Goal: Task Accomplishment & Management: Use online tool/utility

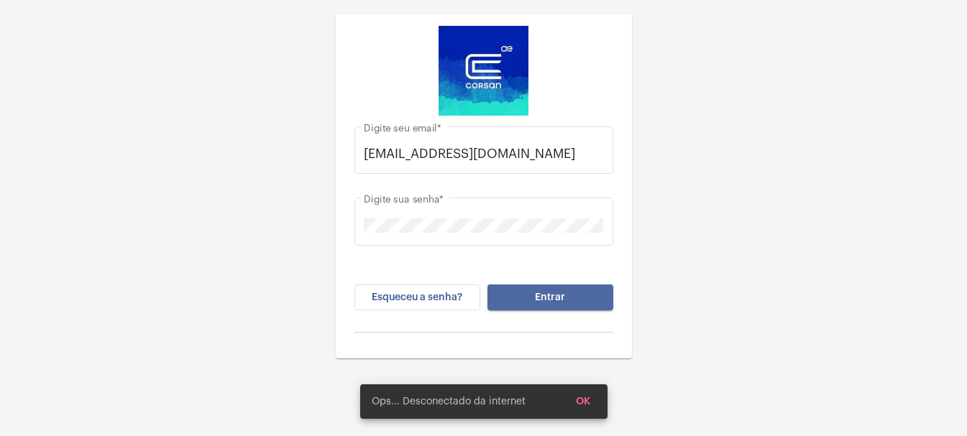
click at [600, 300] on button "Entrar" at bounding box center [550, 298] width 126 height 26
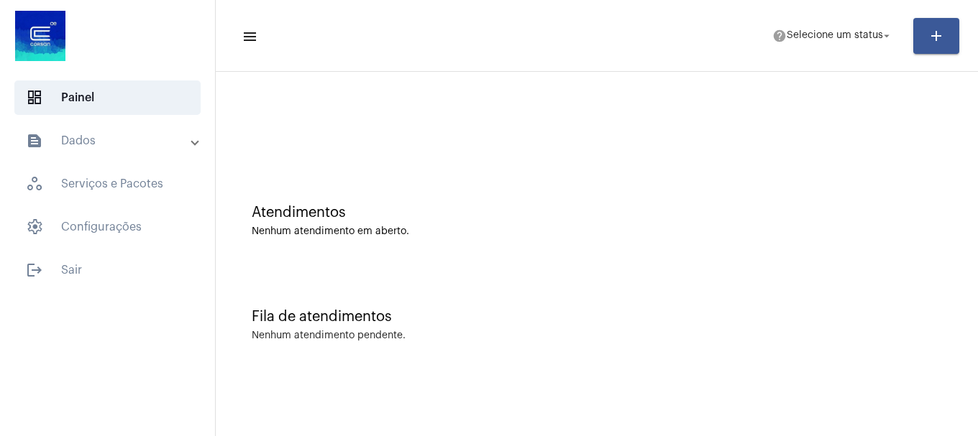
click at [842, 52] on mat-toolbar-row "menu help Selecione um status arrow_drop_down add" at bounding box center [597, 36] width 762 height 46
click at [843, 39] on span "Selecione um status" at bounding box center [834, 36] width 96 height 10
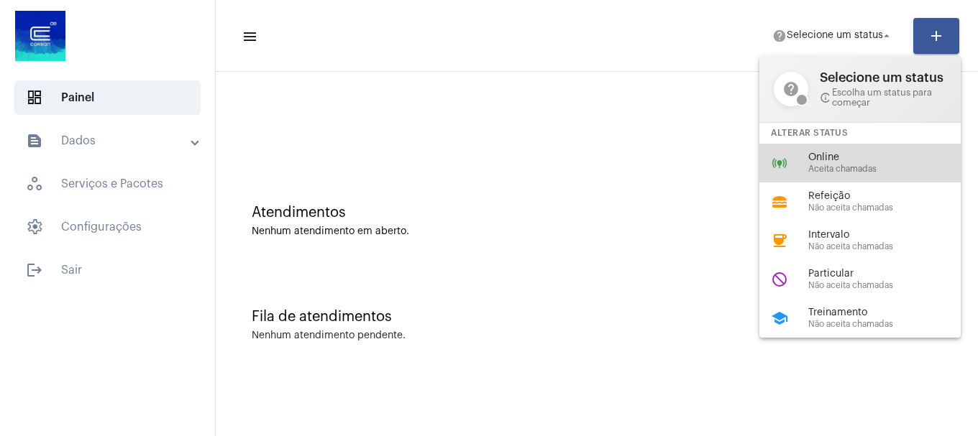
click at [850, 170] on span "Aceita chamadas" at bounding box center [890, 169] width 164 height 9
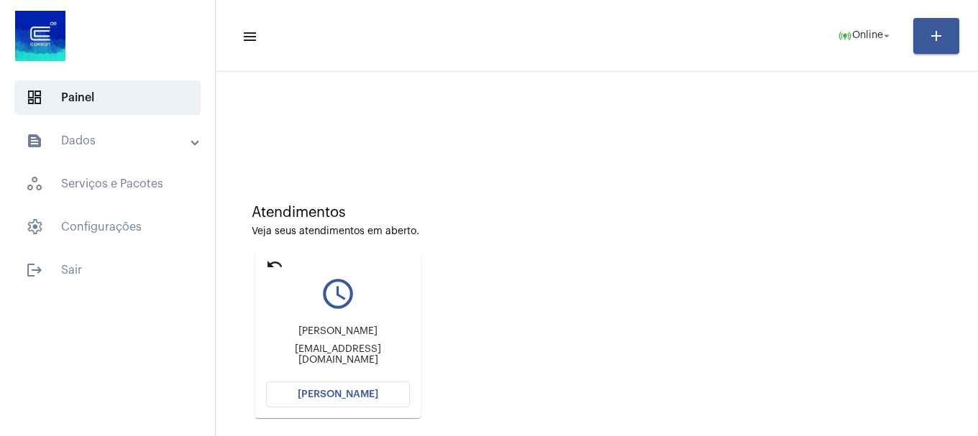
click at [350, 396] on span "[PERSON_NAME]" at bounding box center [338, 395] width 81 height 10
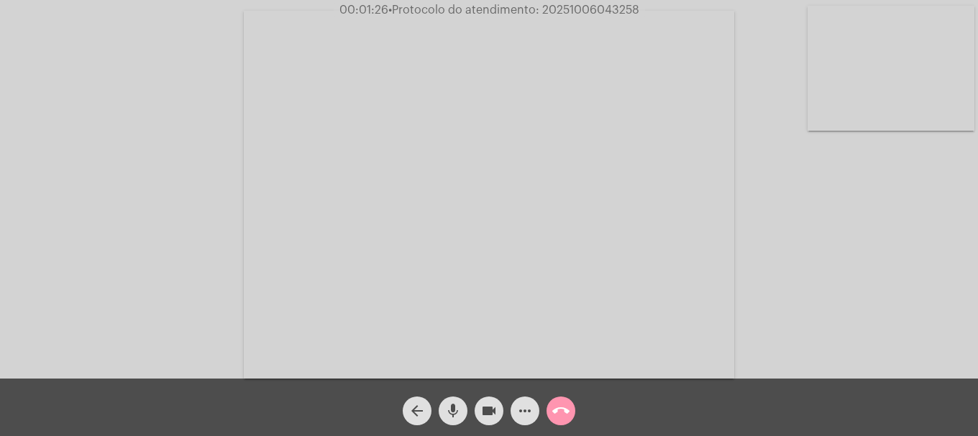
click at [861, 87] on video at bounding box center [890, 68] width 167 height 125
click at [224, 220] on video at bounding box center [190, 193] width 167 height 125
click at [961, 105] on video at bounding box center [890, 68] width 167 height 125
click at [524, 419] on mat-icon "more_horiz" at bounding box center [524, 411] width 17 height 17
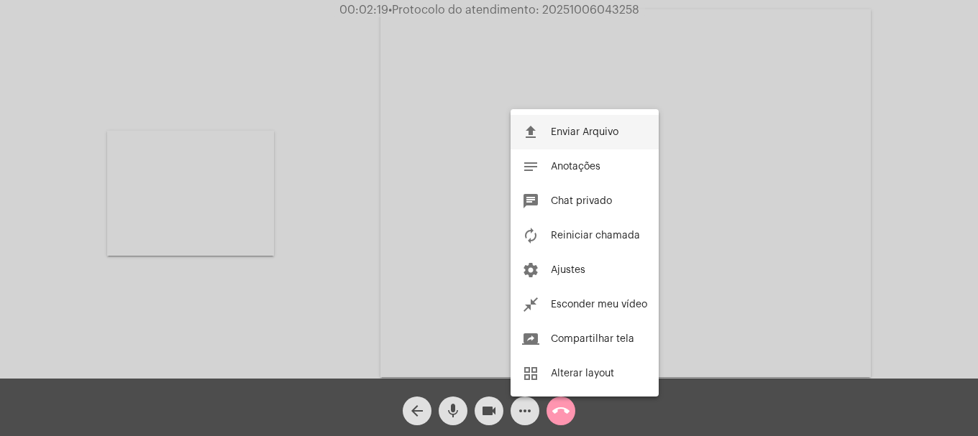
click at [549, 127] on button "file_upload Enviar Arquivo" at bounding box center [584, 132] width 148 height 35
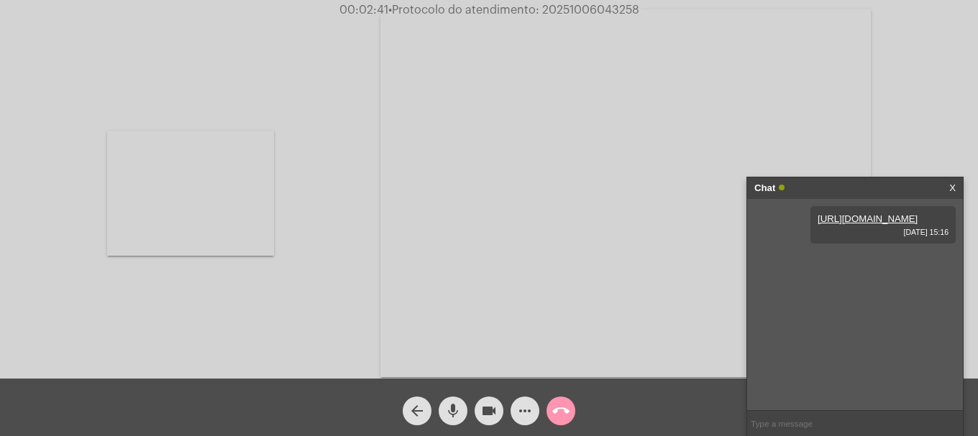
drag, startPoint x: 538, startPoint y: 312, endPoint x: 302, endPoint y: 294, distance: 237.2
click at [301, 294] on div "Acessando Câmera e Microfone..." at bounding box center [488, 191] width 975 height 379
click at [554, 411] on mat-icon "call_end" at bounding box center [560, 411] width 17 height 17
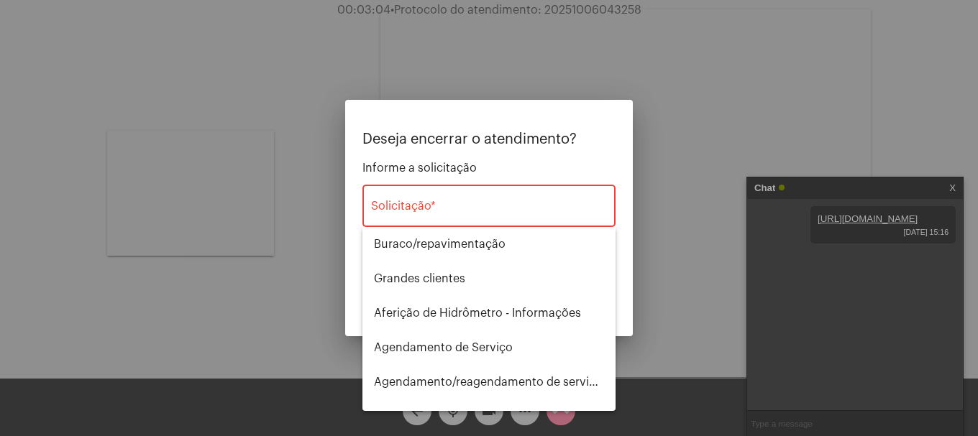
click at [558, 225] on div "Solicitação *" at bounding box center [489, 204] width 236 height 45
click at [566, 206] on input "Solicitação *" at bounding box center [489, 209] width 236 height 13
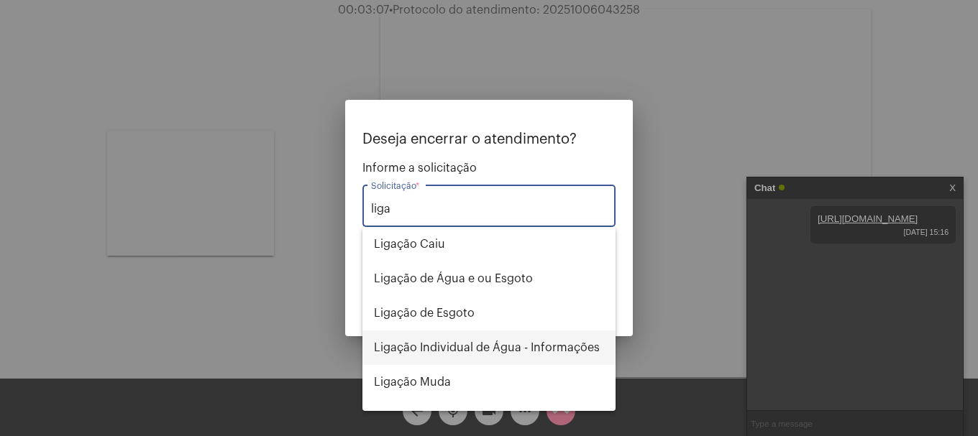
click at [549, 338] on span "Ligação Individual de Água - Informações" at bounding box center [489, 348] width 230 height 35
type input "Ligação Individual de Água - Informações"
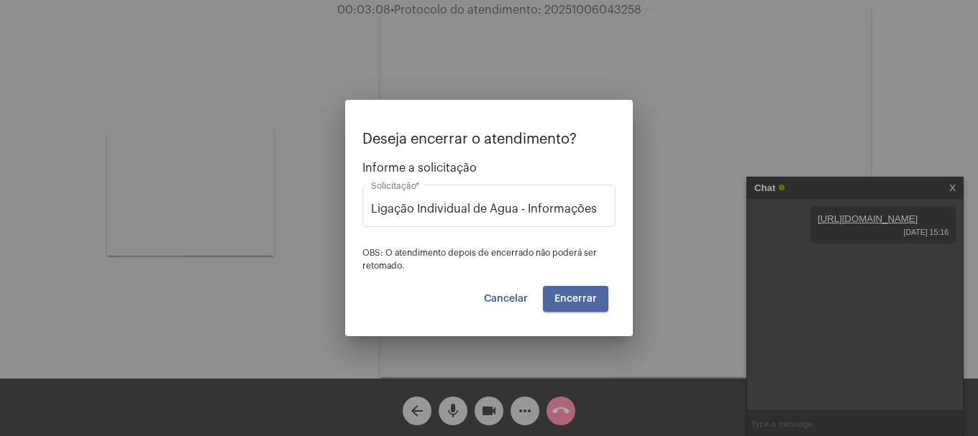
click at [569, 310] on button "Encerrar" at bounding box center [575, 299] width 65 height 26
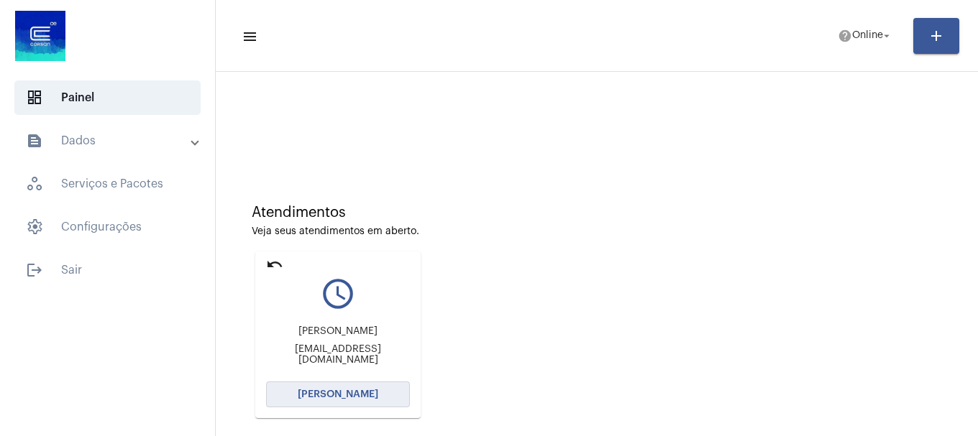
click at [392, 398] on button "[PERSON_NAME]" at bounding box center [338, 395] width 144 height 26
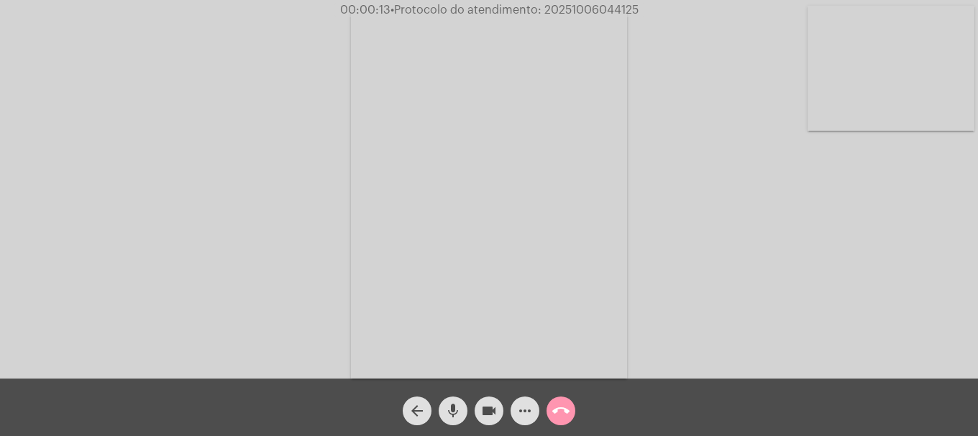
click at [439, 403] on div "mic" at bounding box center [453, 408] width 36 height 36
click at [441, 403] on button "mic_off" at bounding box center [453, 411] width 29 height 29
click at [441, 403] on button "mic" at bounding box center [453, 411] width 29 height 29
click at [441, 403] on button "mic_off" at bounding box center [453, 411] width 29 height 29
click at [451, 413] on mat-icon "mic" at bounding box center [452, 411] width 17 height 17
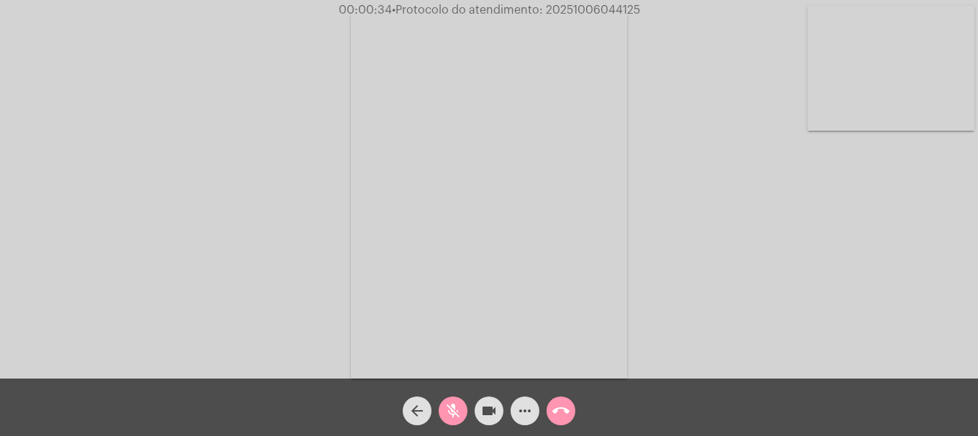
click at [451, 413] on mat-icon "mic_off" at bounding box center [452, 411] width 17 height 17
click at [932, 120] on video at bounding box center [890, 68] width 167 height 125
click at [526, 423] on span "more_horiz" at bounding box center [524, 411] width 17 height 29
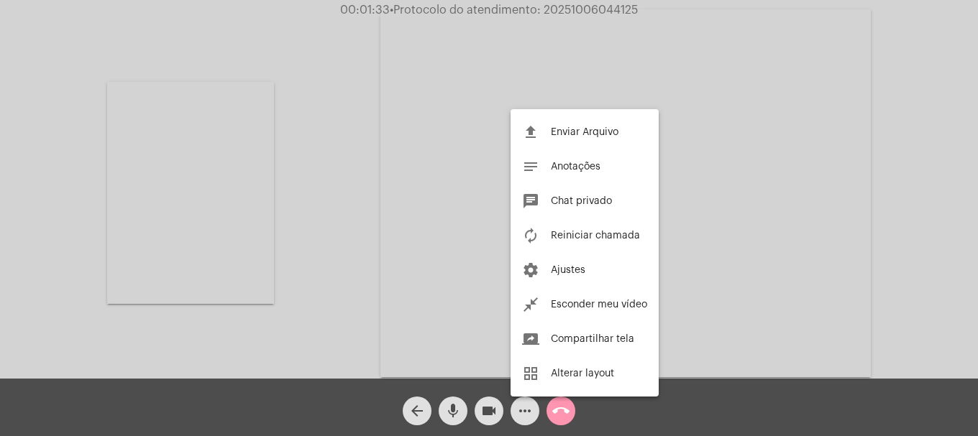
click at [301, 146] on div at bounding box center [489, 218] width 978 height 436
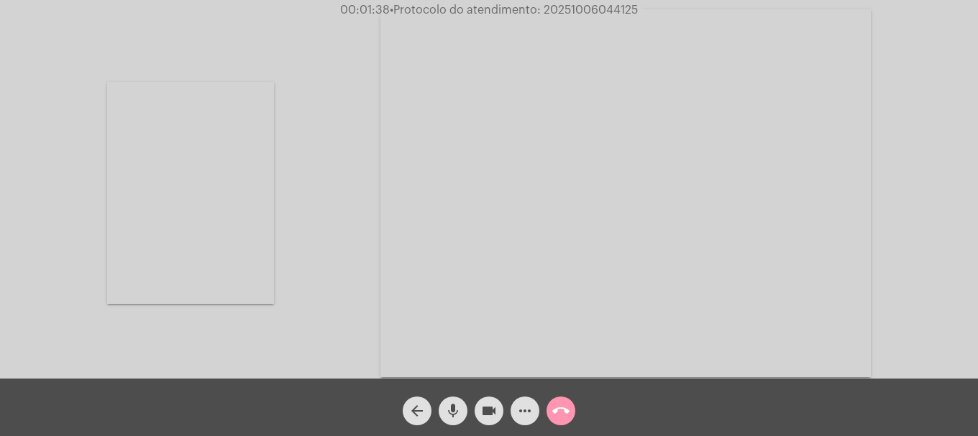
click at [454, 418] on mat-icon "mic" at bounding box center [452, 411] width 17 height 17
click at [454, 418] on mat-icon "mic_off" at bounding box center [452, 411] width 17 height 17
click at [451, 411] on mat-icon "mic" at bounding box center [452, 411] width 17 height 17
click at [457, 426] on div "arrow_back mic_off videocam more_horiz call_end" at bounding box center [489, 408] width 978 height 58
click at [457, 418] on mat-icon "mic_off" at bounding box center [452, 411] width 17 height 17
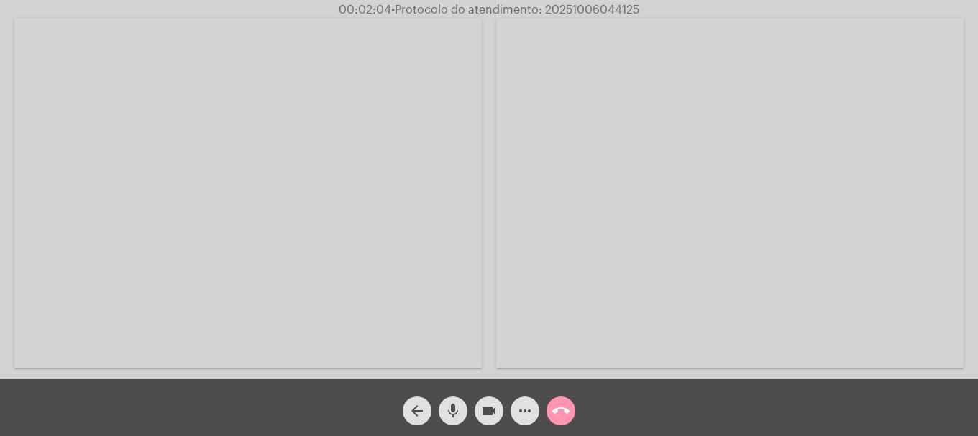
click at [457, 418] on mat-icon "mic" at bounding box center [452, 411] width 17 height 17
click at [457, 418] on mat-icon "mic_off" at bounding box center [452, 411] width 17 height 17
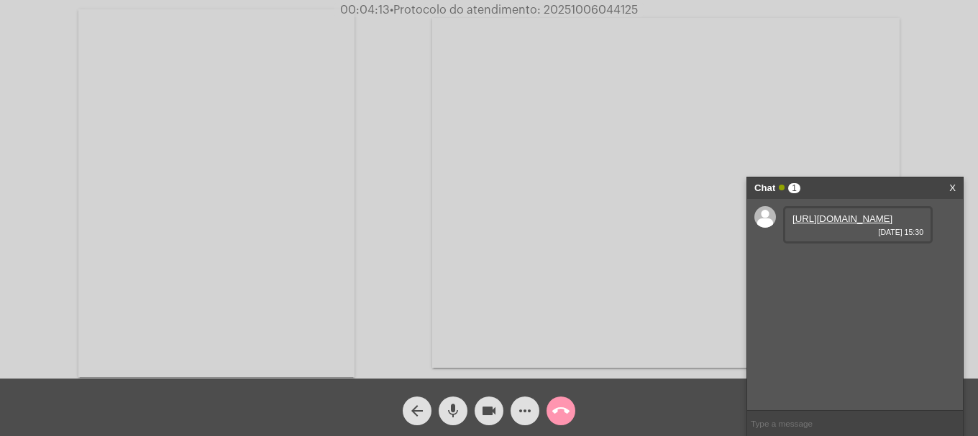
click at [881, 224] on div "[URL][DOMAIN_NAME] [DATE] 15:30" at bounding box center [858, 224] width 150 height 37
click at [874, 224] on link "[URL][DOMAIN_NAME]" at bounding box center [842, 219] width 100 height 11
click at [822, 265] on link "[URL][DOMAIN_NAME]" at bounding box center [842, 259] width 100 height 11
click at [805, 306] on link "[URL][DOMAIN_NAME]" at bounding box center [842, 300] width 100 height 11
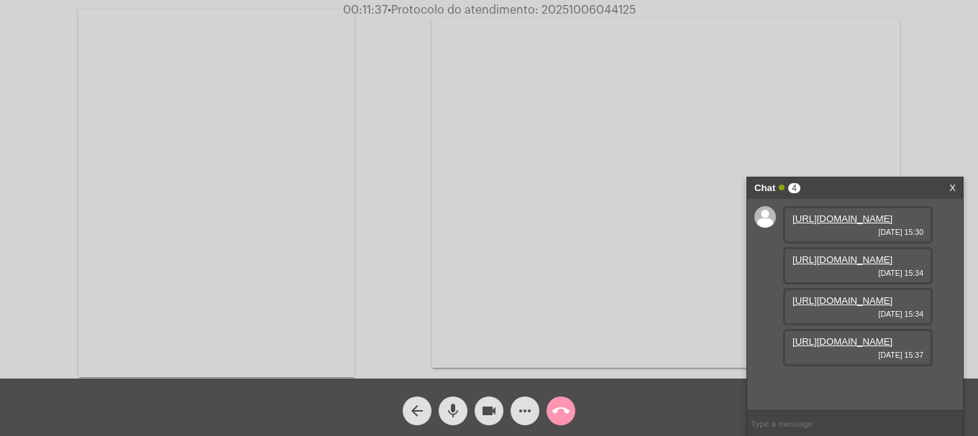
scroll to position [86, 0]
click at [834, 347] on link "[URL][DOMAIN_NAME]" at bounding box center [842, 341] width 100 height 11
click at [631, 426] on div "arrow_back mic videocam more_horiz call_end" at bounding box center [489, 408] width 978 height 58
click at [820, 378] on link "[URL][DOMAIN_NAME]" at bounding box center [842, 382] width 100 height 11
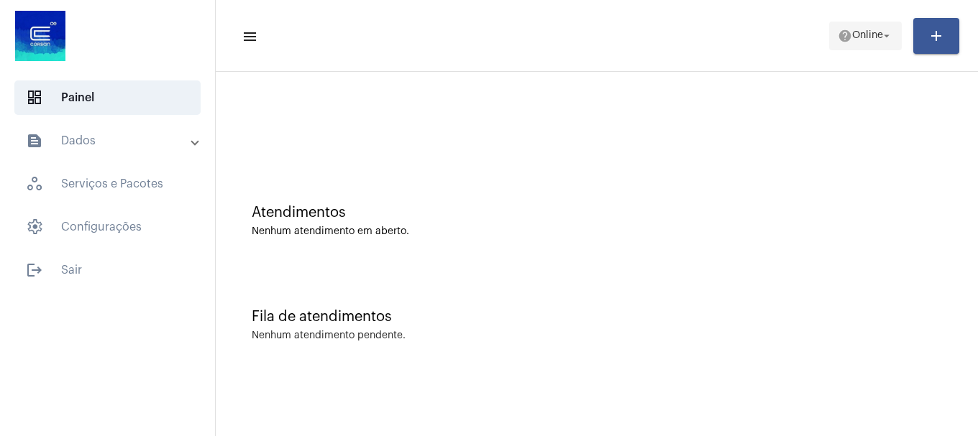
click at [838, 24] on span "help Online arrow_drop_down" at bounding box center [865, 35] width 55 height 26
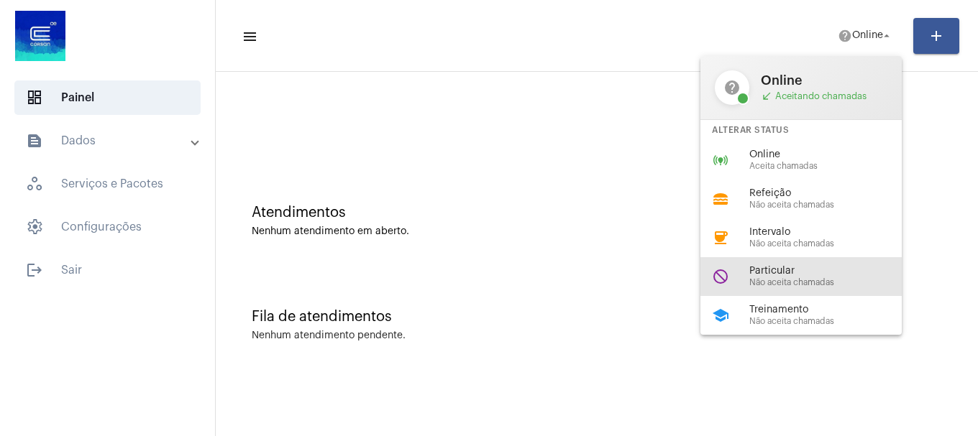
click at [814, 281] on span "Não aceita chamadas" at bounding box center [831, 282] width 164 height 9
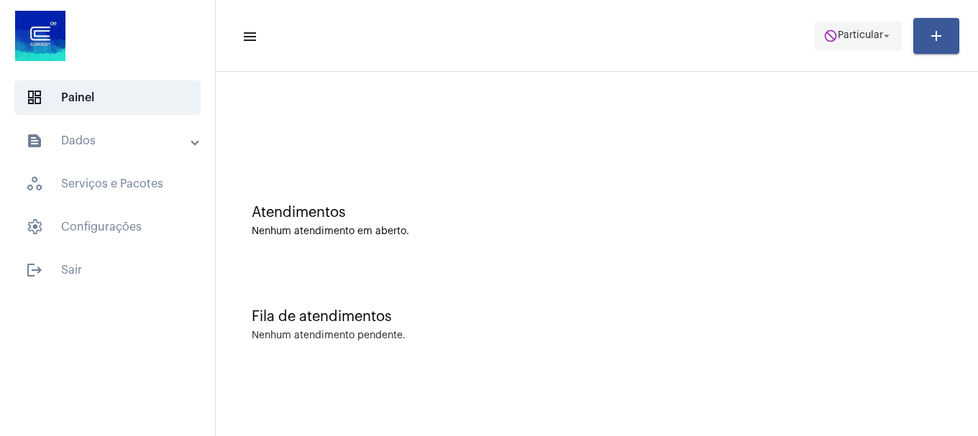
drag, startPoint x: 869, startPoint y: 19, endPoint x: 868, endPoint y: 44, distance: 25.2
click at [869, 19] on mat-toolbar-row "menu do_not_disturb Particular arrow_drop_down add" at bounding box center [597, 36] width 762 height 46
click at [866, 49] on button "do_not_disturb Particular arrow_drop_down" at bounding box center [858, 36] width 87 height 29
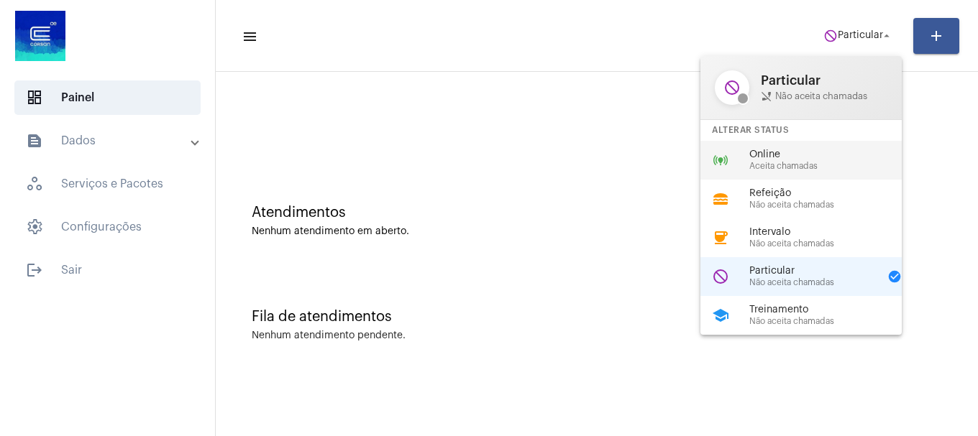
click at [779, 167] on span "Aceita chamadas" at bounding box center [831, 166] width 164 height 9
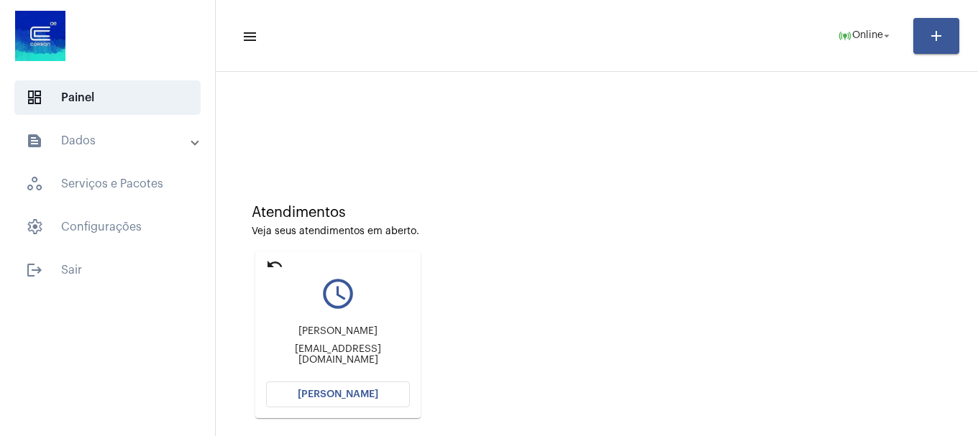
scroll to position [72, 0]
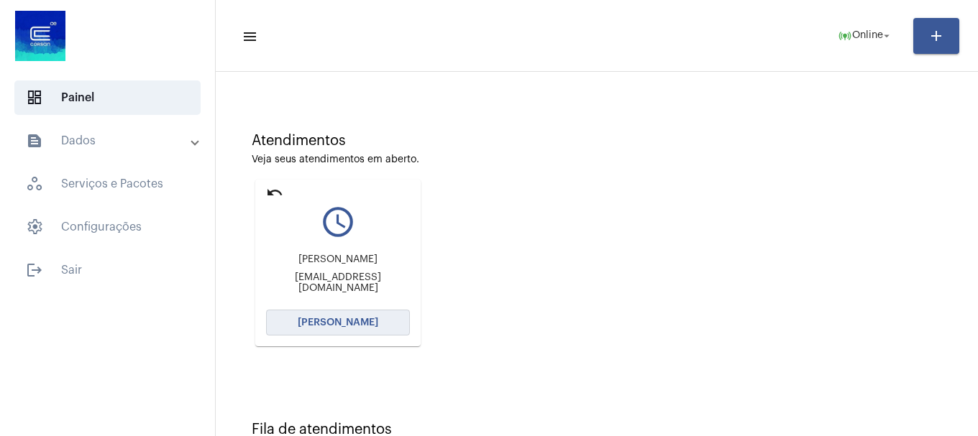
click at [372, 322] on span "[PERSON_NAME]" at bounding box center [338, 323] width 81 height 10
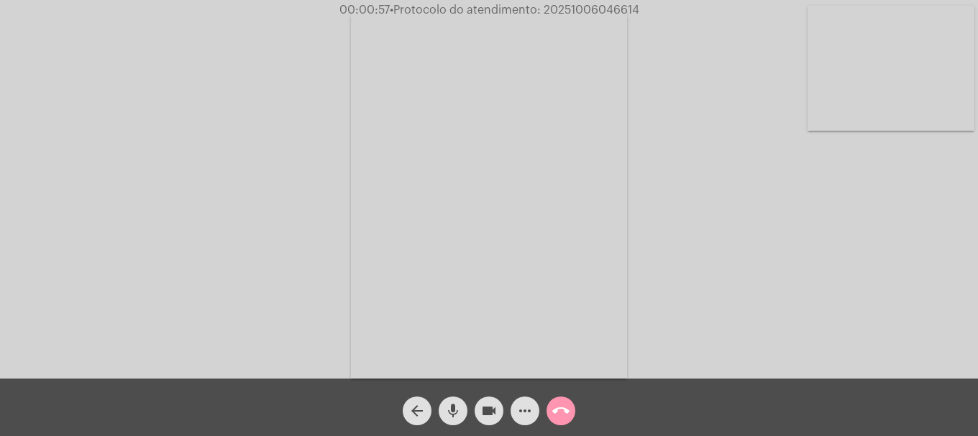
click at [528, 416] on mat-icon "more_horiz" at bounding box center [524, 411] width 17 height 17
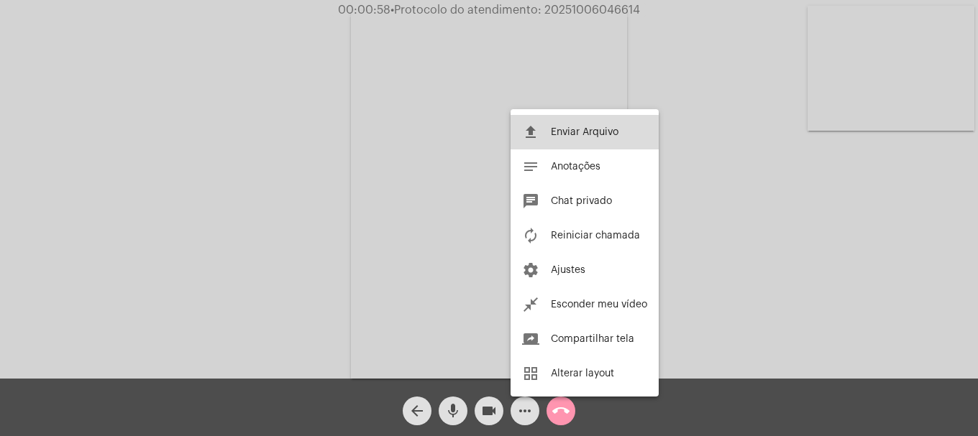
click at [570, 143] on button "file_upload Enviar Arquivo" at bounding box center [584, 132] width 148 height 35
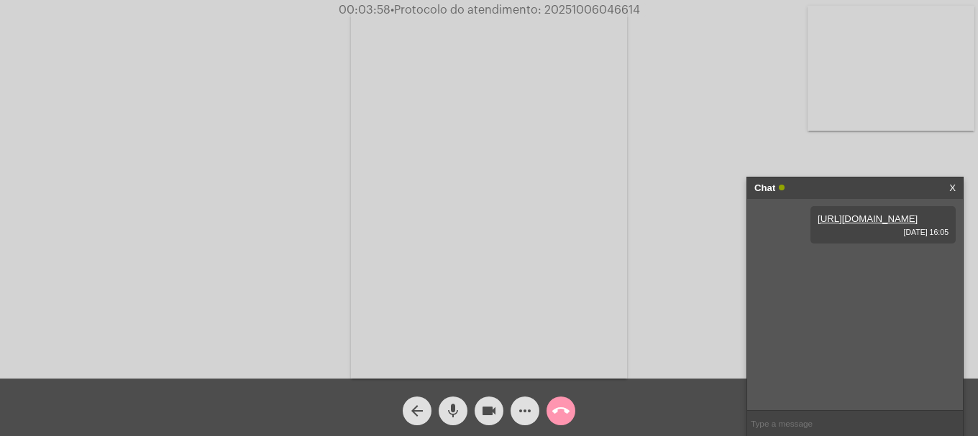
click at [565, 411] on mat-icon "call_end" at bounding box center [560, 411] width 17 height 17
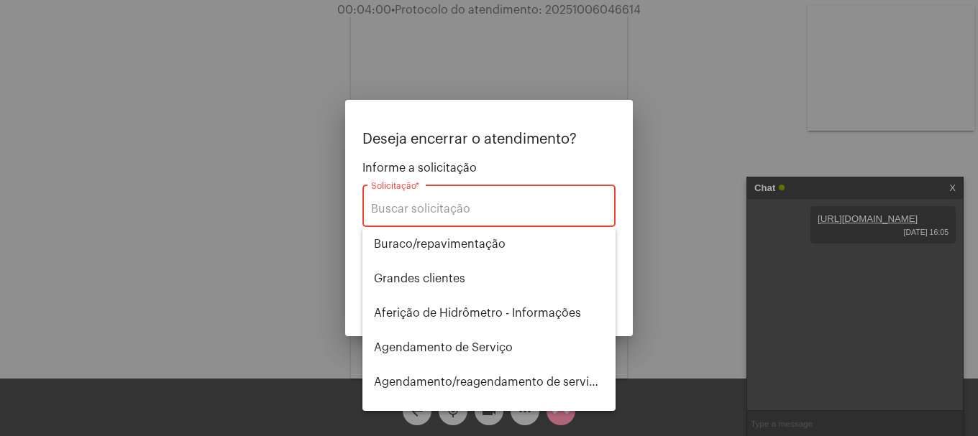
click at [408, 199] on div "Solicitação *" at bounding box center [489, 204] width 236 height 45
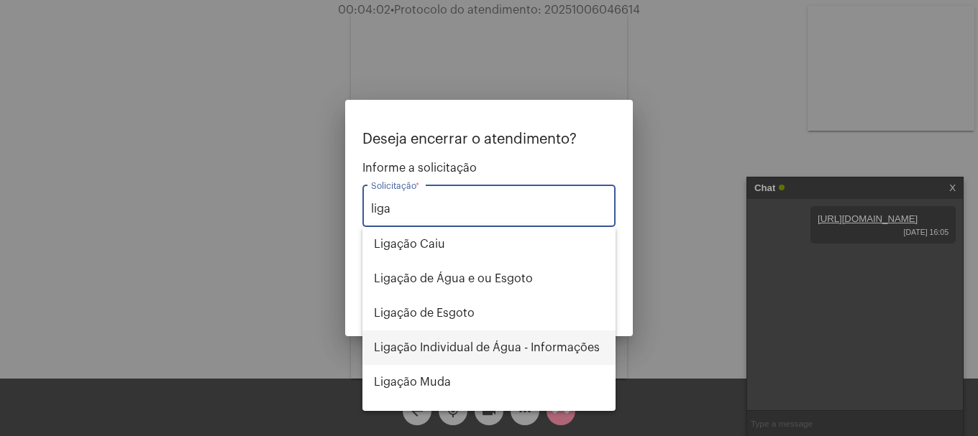
click at [442, 362] on span "Ligação Individual de Água - Informações" at bounding box center [489, 348] width 230 height 35
type input "Ligação Individual de Água - Informações"
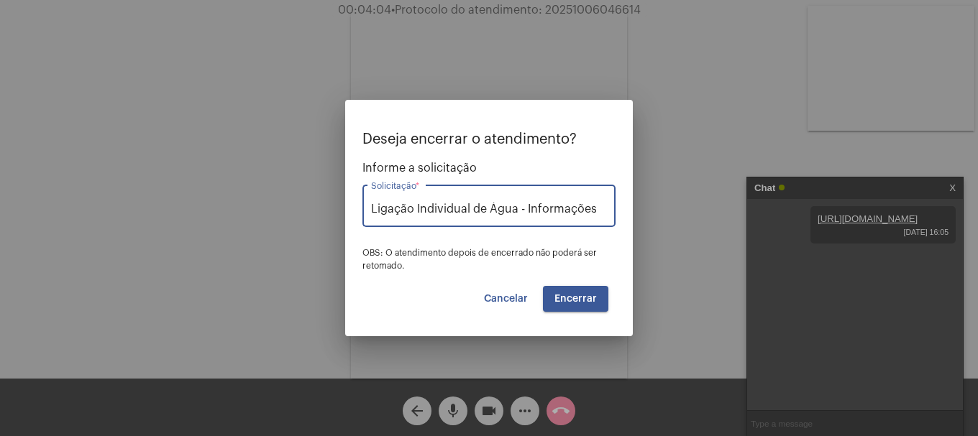
click at [569, 294] on span "Encerrar" at bounding box center [575, 299] width 42 height 10
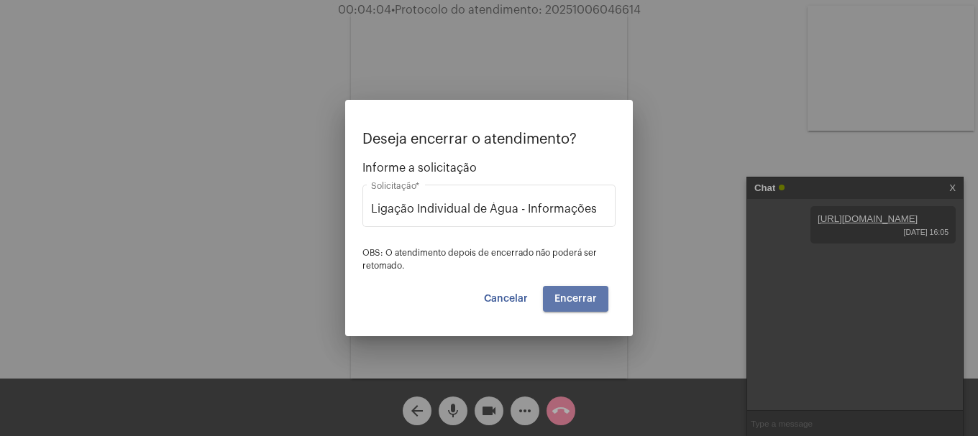
click at [569, 294] on span "Encerrar" at bounding box center [575, 299] width 42 height 10
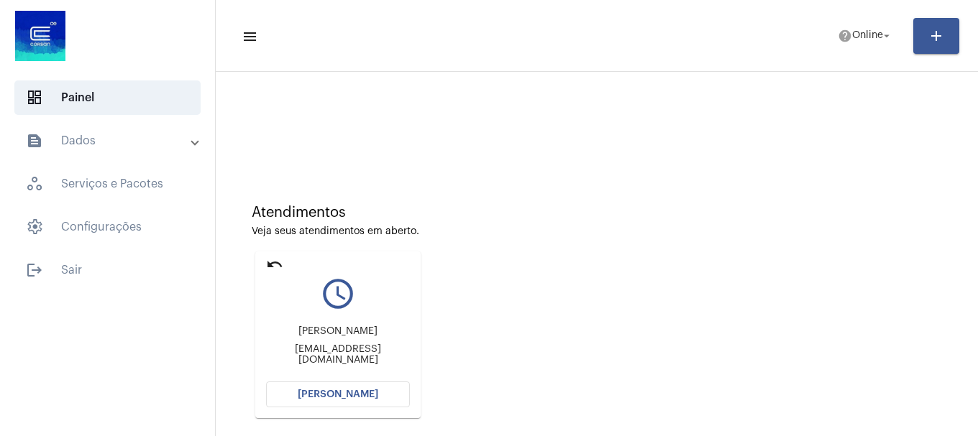
click at [320, 390] on span "[PERSON_NAME]" at bounding box center [338, 395] width 81 height 10
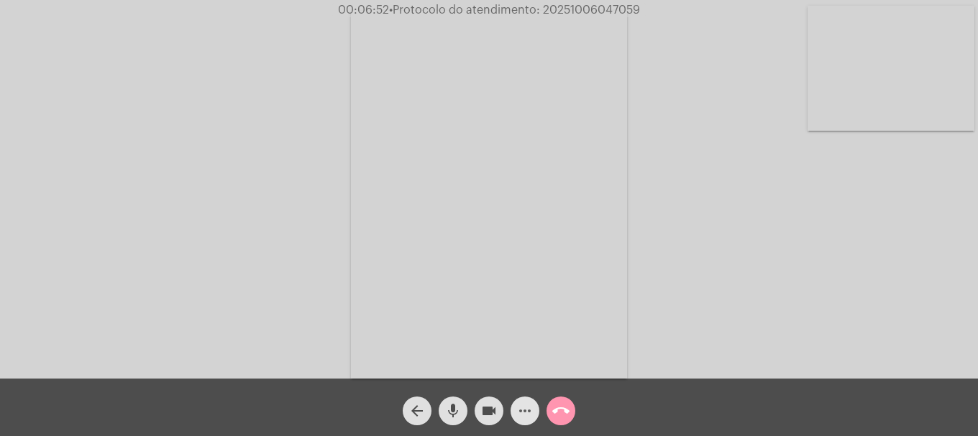
click at [518, 420] on mat-icon "more_horiz" at bounding box center [524, 411] width 17 height 17
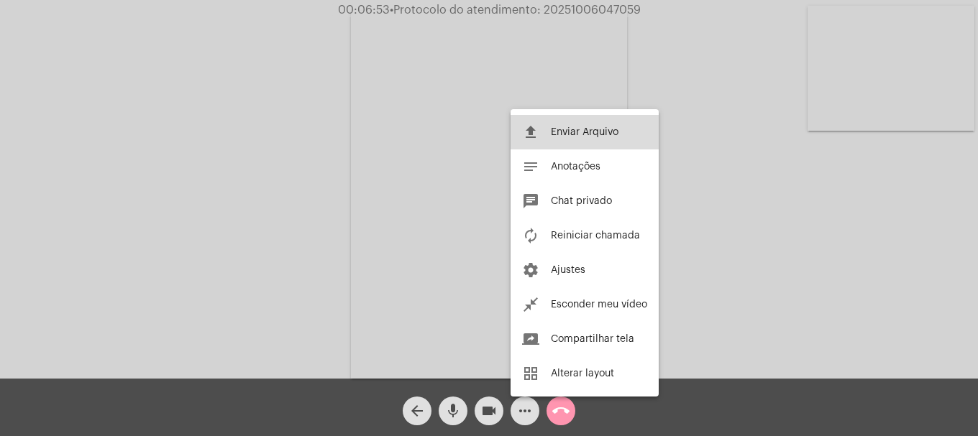
click at [584, 140] on button "file_upload Enviar Arquivo" at bounding box center [584, 132] width 148 height 35
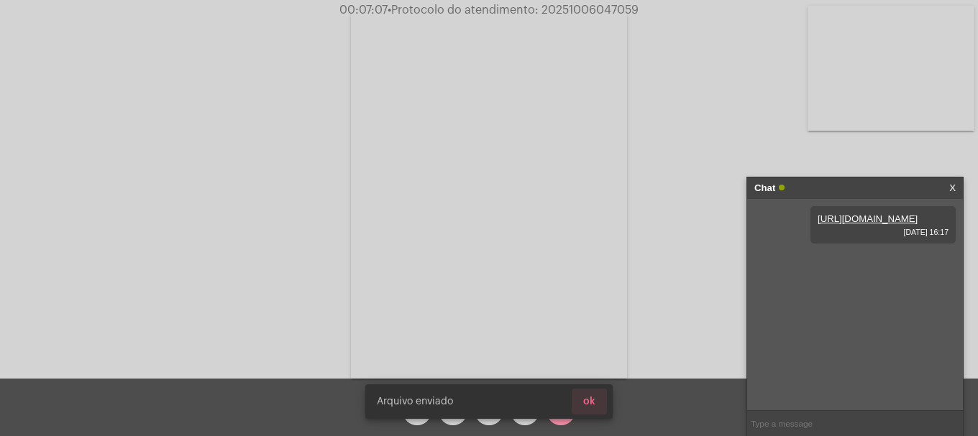
click at [597, 395] on button "ok" at bounding box center [589, 402] width 35 height 26
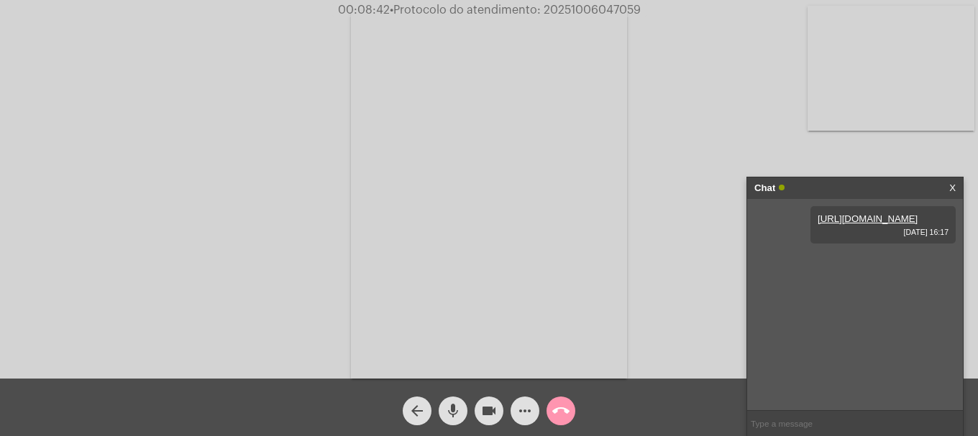
click at [613, 4] on span "00:08:42 • Protocolo do atendimento: 20251006047059" at bounding box center [489, 10] width 314 height 14
click at [613, 4] on span "00:08:43 • Protocolo do atendimento: 20251006047059" at bounding box center [488, 10] width 315 height 14
copy span "20251006047059"
click at [793, 426] on input "text" at bounding box center [855, 423] width 216 height 25
paste input "20251006047059"
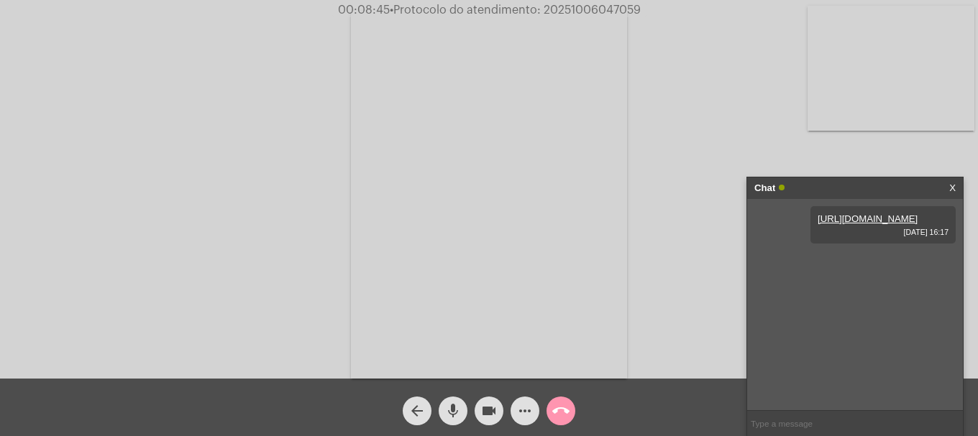
type input "20251006047059"
click at [560, 420] on mat-icon "call_end" at bounding box center [560, 411] width 17 height 17
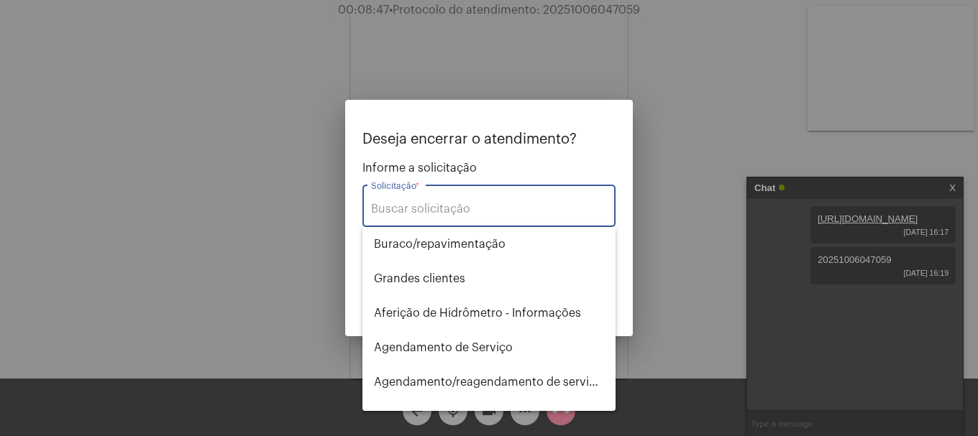
click at [540, 208] on input "Solicitação *" at bounding box center [489, 209] width 236 height 13
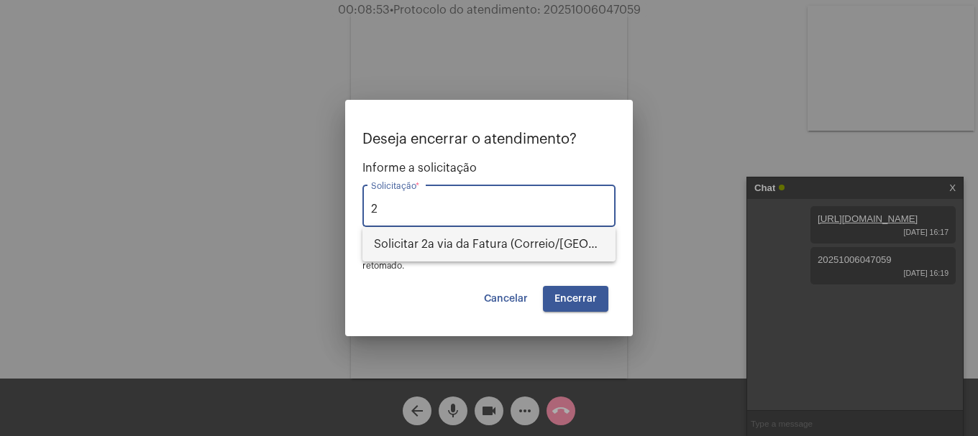
click at [538, 245] on span "Solicitar 2a via da Fatura (Correio/[GEOGRAPHIC_DATA]/Email)" at bounding box center [489, 244] width 230 height 35
type input "Solicitar 2a via da Fatura (Correio/[GEOGRAPHIC_DATA]/Email)"
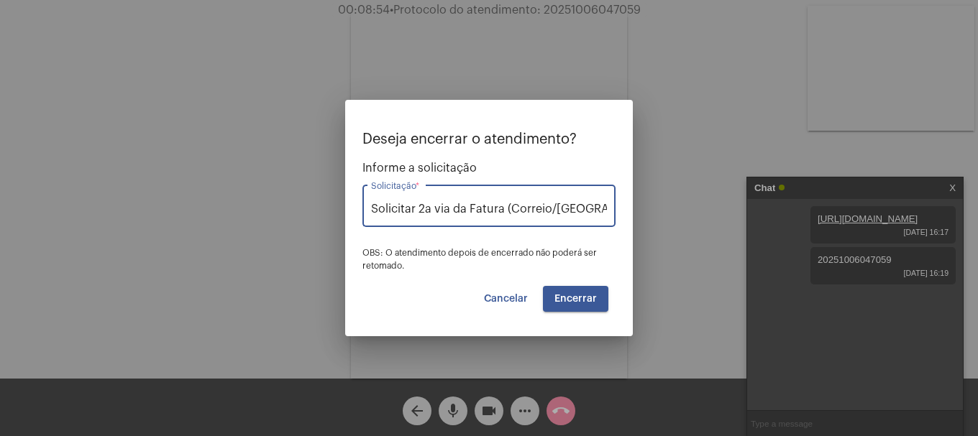
click at [563, 308] on button "Encerrar" at bounding box center [575, 299] width 65 height 26
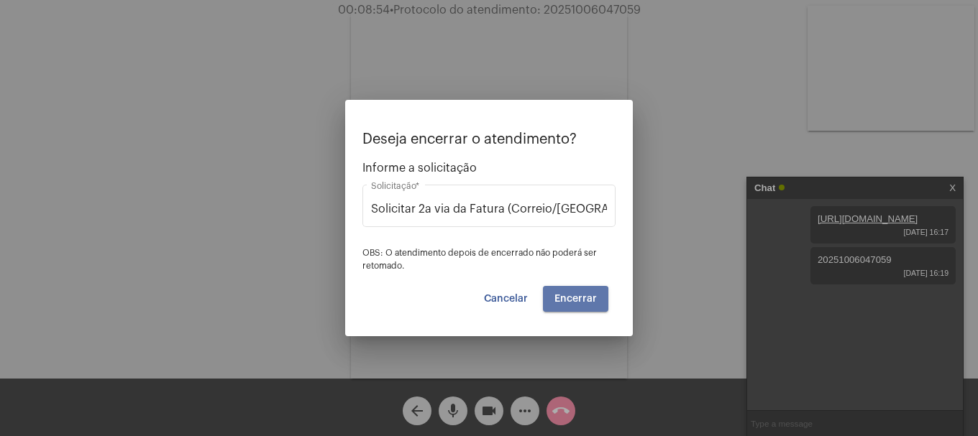
click at [563, 308] on button "Encerrar" at bounding box center [575, 299] width 65 height 26
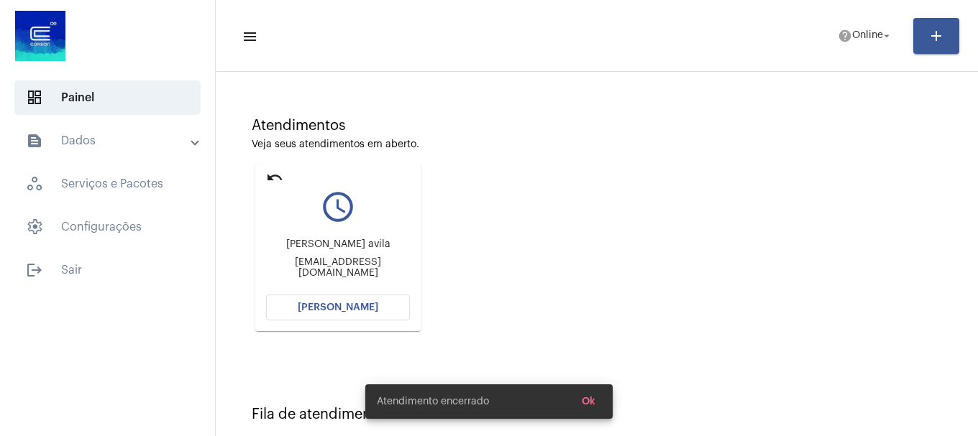
scroll to position [85, 0]
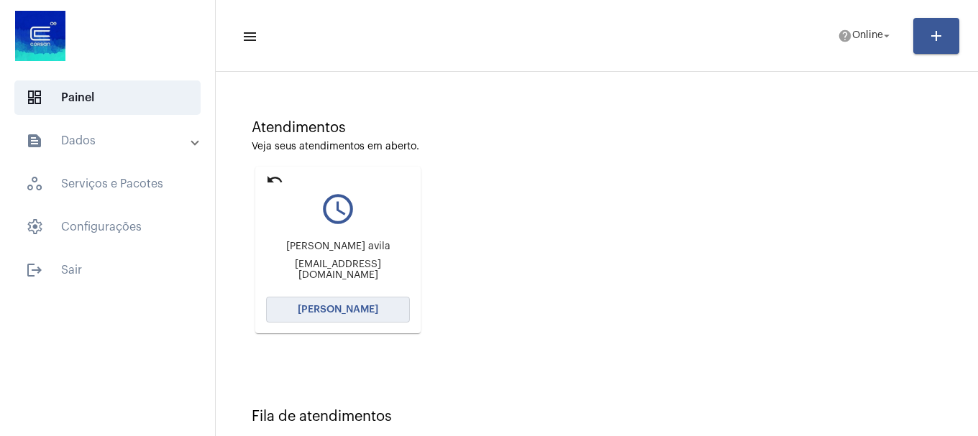
click at [375, 319] on button "[PERSON_NAME]" at bounding box center [338, 310] width 144 height 26
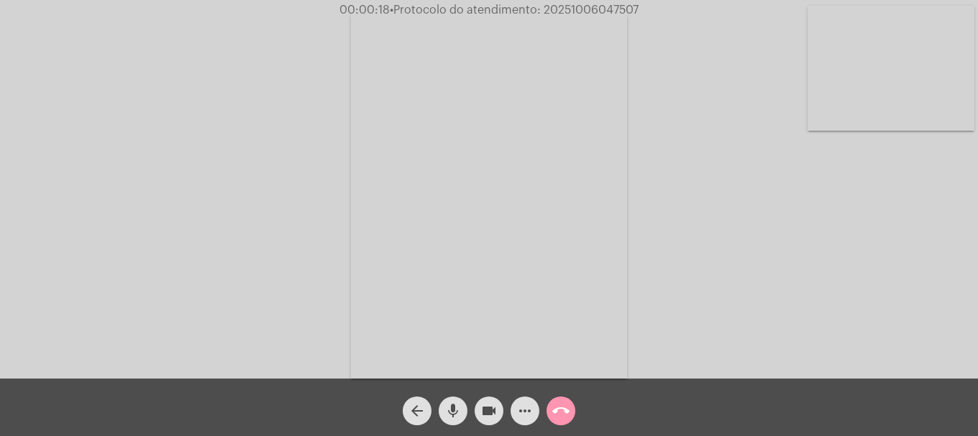
click at [912, 116] on video at bounding box center [890, 68] width 167 height 125
click at [523, 400] on span "more_horiz" at bounding box center [524, 411] width 17 height 29
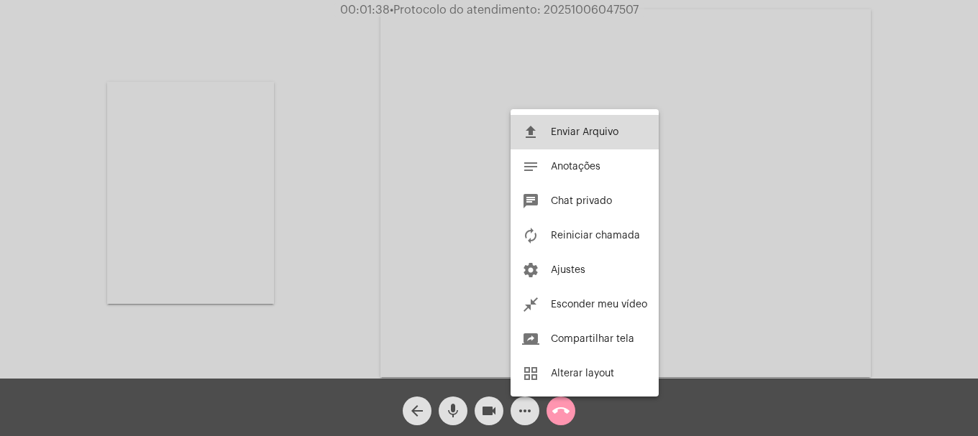
click at [546, 142] on button "file_upload Enviar Arquivo" at bounding box center [584, 132] width 148 height 35
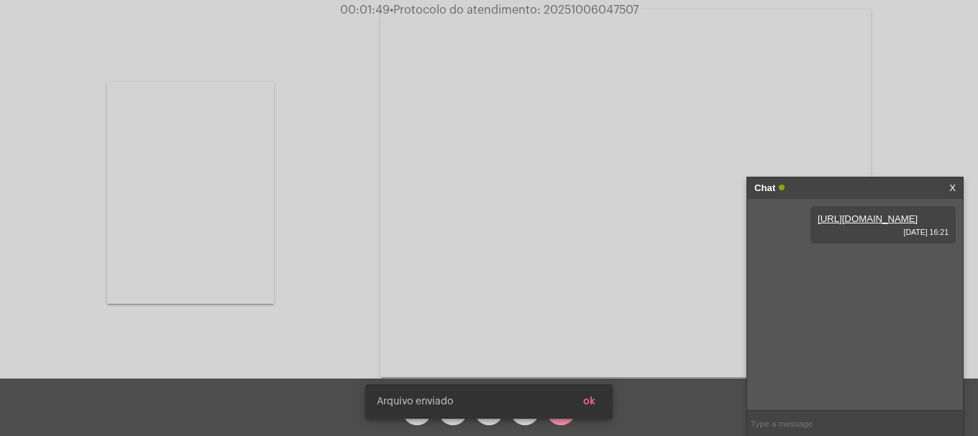
click at [594, 398] on span "ok" at bounding box center [589, 402] width 12 height 10
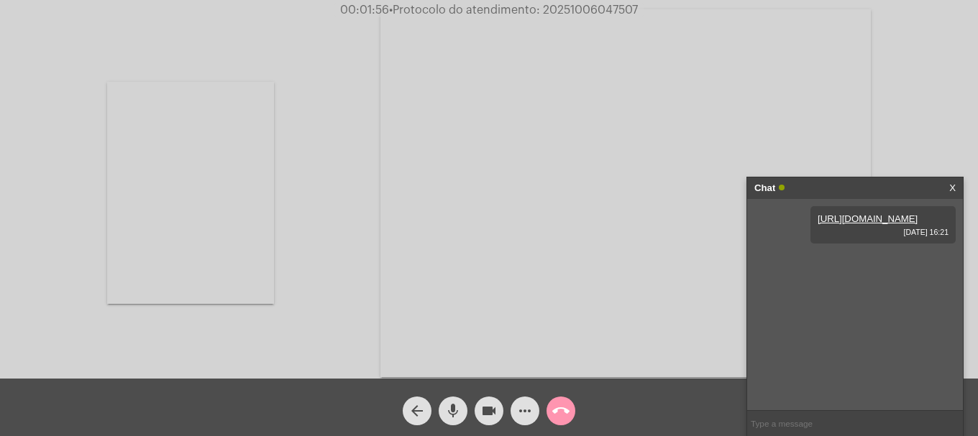
click at [533, 417] on mat-icon "more_horiz" at bounding box center [524, 411] width 17 height 17
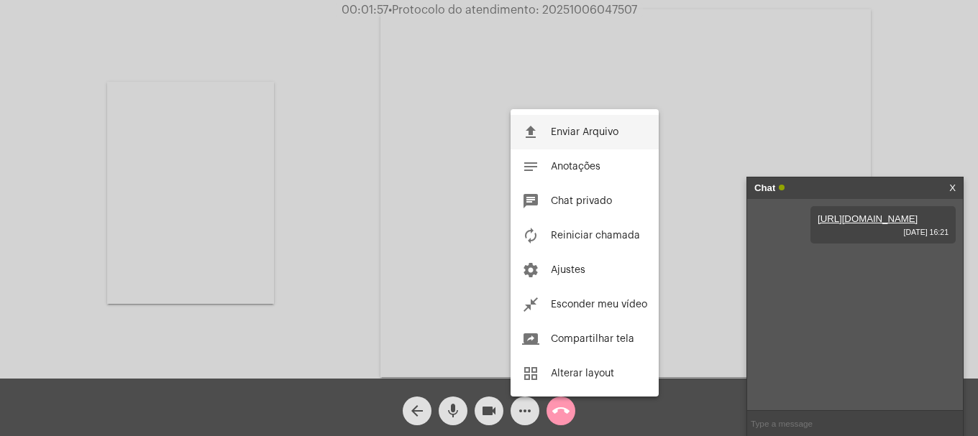
click at [548, 140] on button "file_upload Enviar Arquivo" at bounding box center [584, 132] width 148 height 35
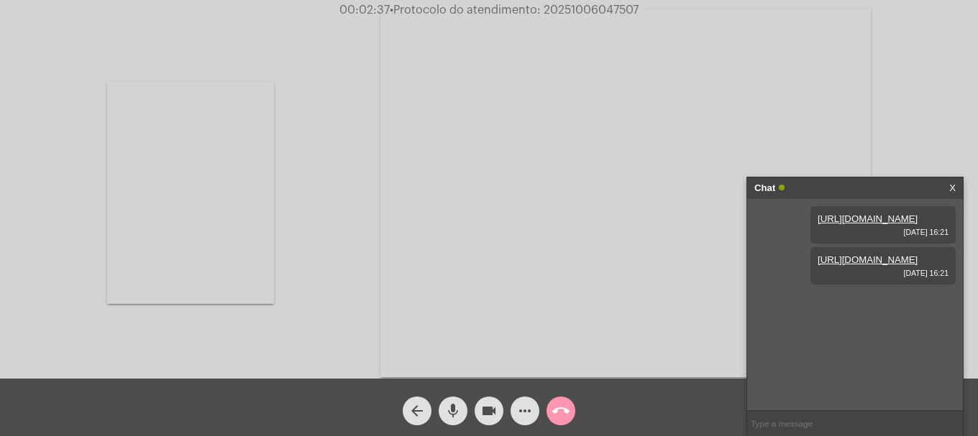
click at [460, 423] on span "mic" at bounding box center [452, 411] width 17 height 29
click at [460, 423] on span "mic_off" at bounding box center [452, 411] width 17 height 29
click at [465, 403] on button "mic" at bounding box center [453, 411] width 29 height 29
drag, startPoint x: 454, startPoint y: 420, endPoint x: 339, endPoint y: 301, distance: 165.2
click at [454, 419] on span "mic_off" at bounding box center [452, 411] width 17 height 29
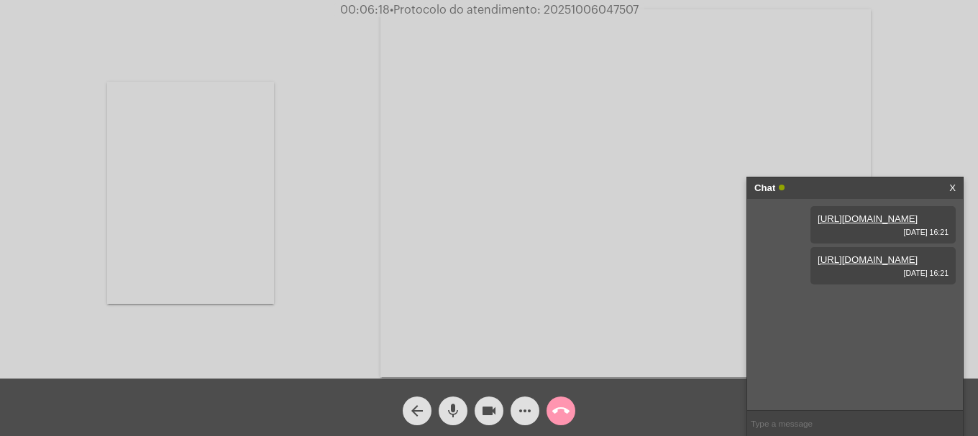
click at [271, 257] on video at bounding box center [190, 193] width 167 height 222
click at [526, 417] on mat-icon "more_horiz" at bounding box center [524, 411] width 17 height 17
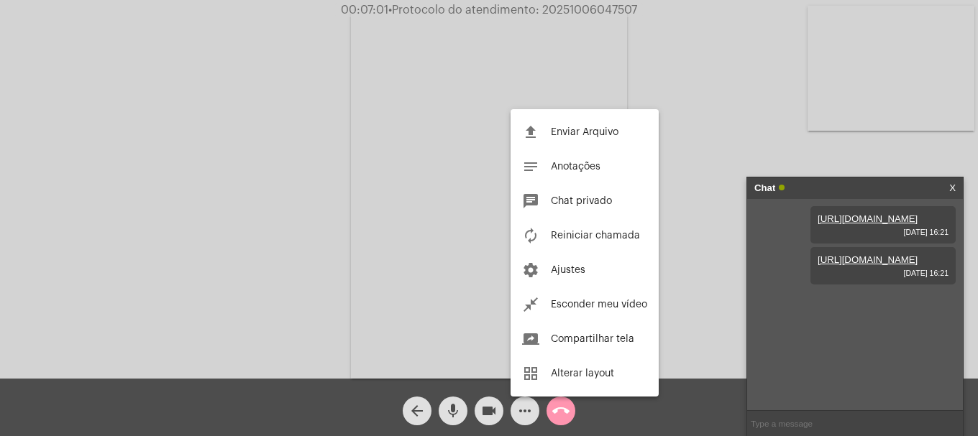
click at [59, 214] on div at bounding box center [489, 218] width 978 height 436
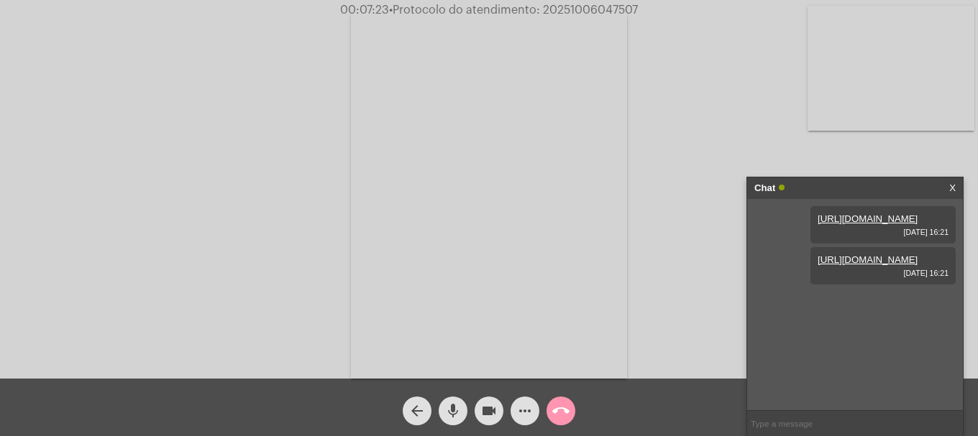
click at [557, 403] on mat-icon "call_end" at bounding box center [560, 411] width 17 height 17
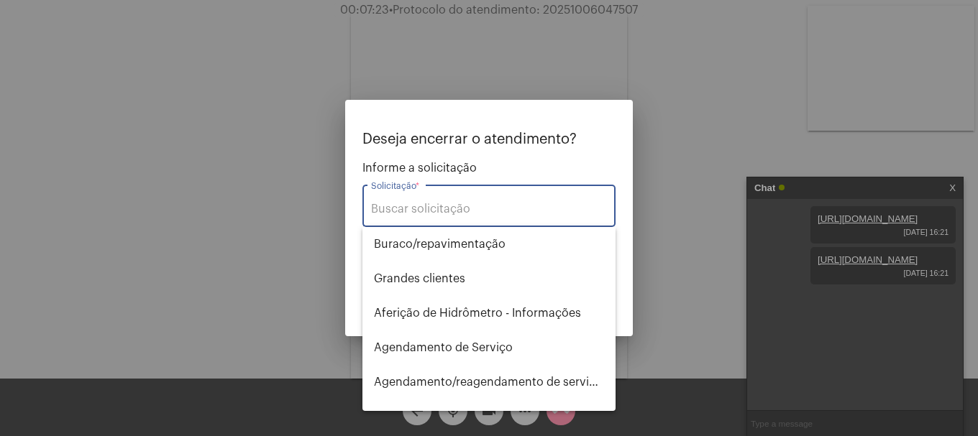
click at [532, 203] on input "Solicitação *" at bounding box center [489, 209] width 236 height 13
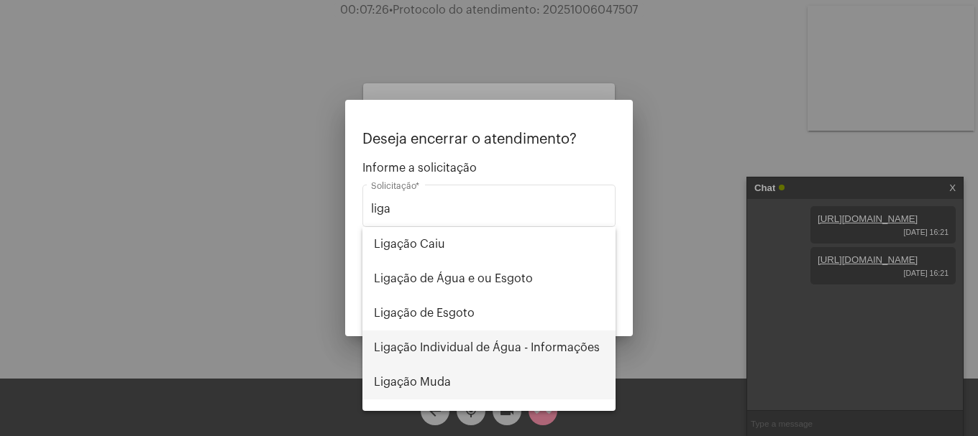
drag, startPoint x: 506, startPoint y: 370, endPoint x: 514, endPoint y: 354, distance: 17.7
click at [514, 354] on div "Ligação Caiu Ligação de Água e ou Esgoto Ligação de Esgoto Ligação Individual d…" at bounding box center [488, 319] width 253 height 184
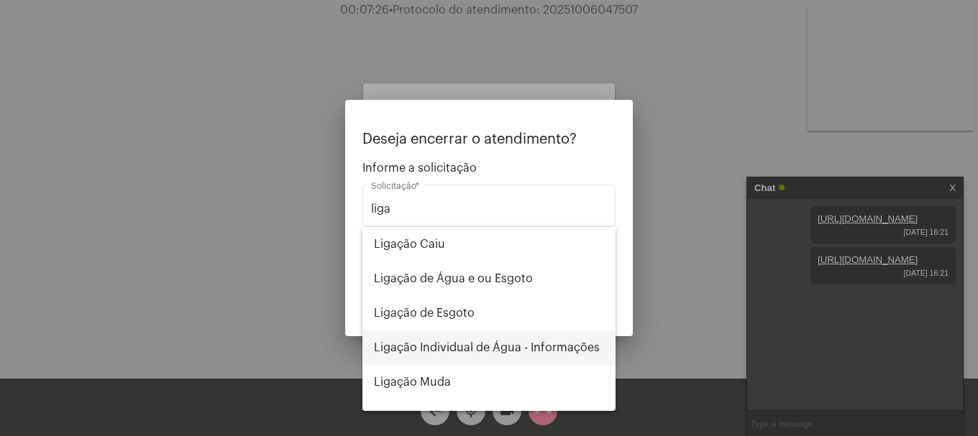
click at [514, 352] on span "Ligação Individual de Água - Informações" at bounding box center [489, 348] width 230 height 35
type input "Ligação Individual de Água - Informações"
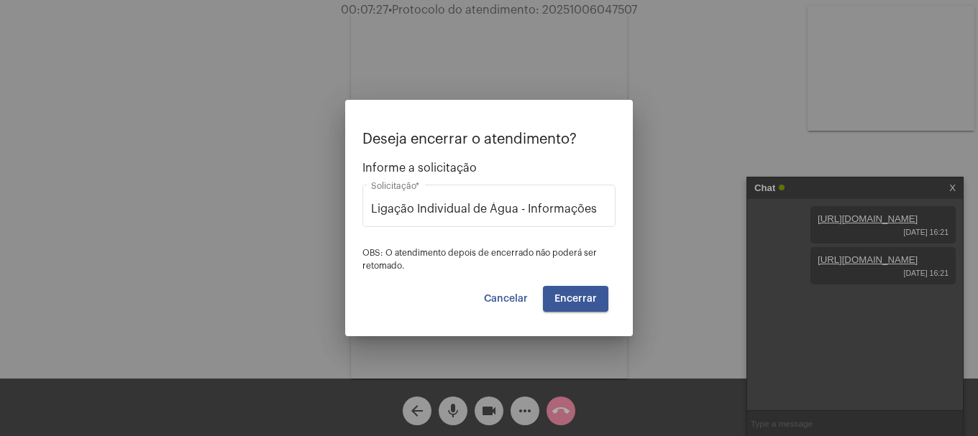
click at [570, 285] on div "Deseja encerrar o atendimento? Informe a solicitação Ligação Individual de Água…" at bounding box center [488, 222] width 253 height 180
click at [570, 286] on div "Deseja encerrar o atendimento? Informe a solicitação Ligação Individual de Água…" at bounding box center [488, 222] width 253 height 180
click at [567, 295] on span "Encerrar" at bounding box center [575, 299] width 42 height 10
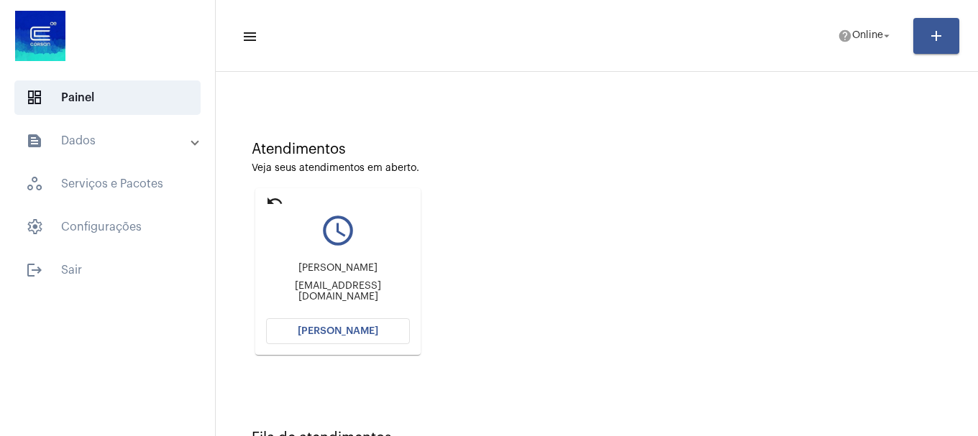
scroll to position [126, 0]
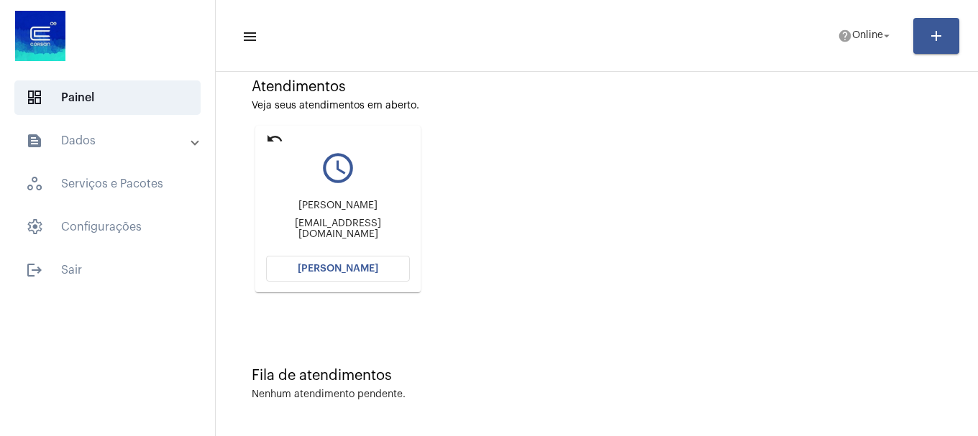
click at [351, 254] on mat-card "undo query_builder Gilberto Emílio Poersch Gibapoersch@yahoo.com.br Abrir Chama…" at bounding box center [337, 209] width 165 height 167
click at [347, 262] on button "[PERSON_NAME]" at bounding box center [338, 269] width 144 height 26
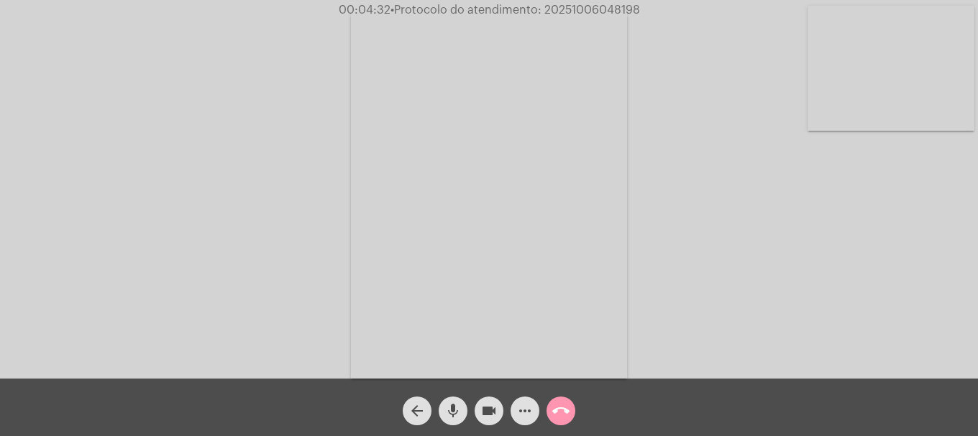
click at [542, 413] on div "more_horiz" at bounding box center [525, 408] width 36 height 36
click at [562, 418] on mat-icon "call_end" at bounding box center [560, 411] width 17 height 17
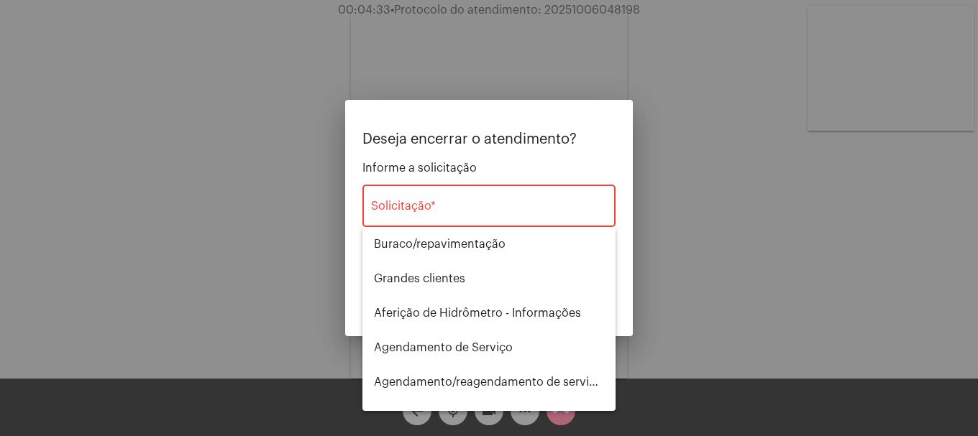
click at [553, 191] on div "Solicitação *" at bounding box center [489, 204] width 236 height 45
click at [552, 200] on div "Solicitação *" at bounding box center [489, 204] width 236 height 45
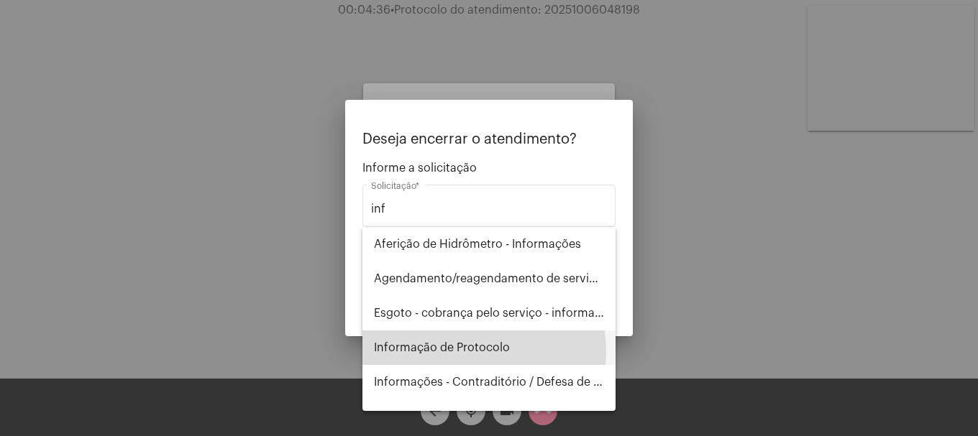
click at [457, 352] on span "Informação de Protocolo" at bounding box center [489, 348] width 230 height 35
type input "Informação de Protocolo"
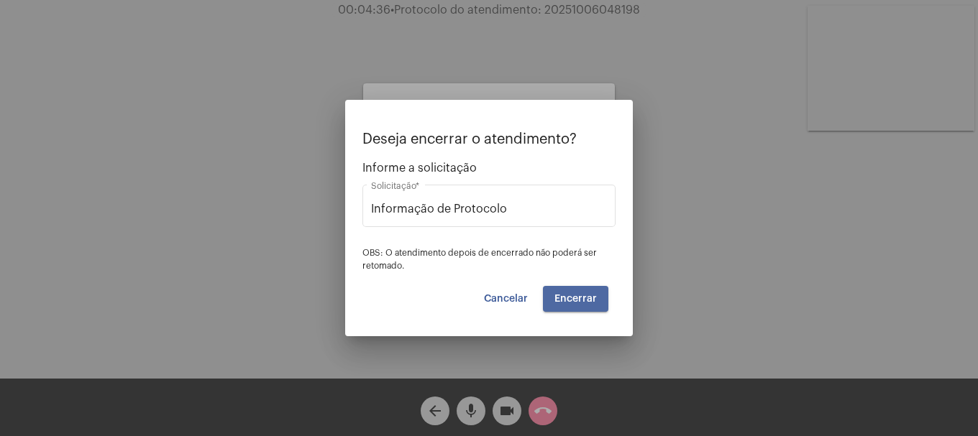
click at [593, 300] on span "Encerrar" at bounding box center [575, 299] width 42 height 10
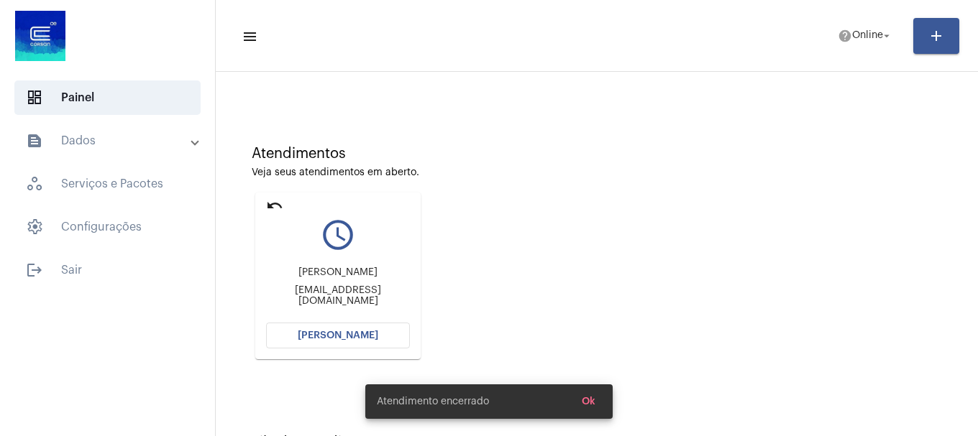
scroll to position [126, 0]
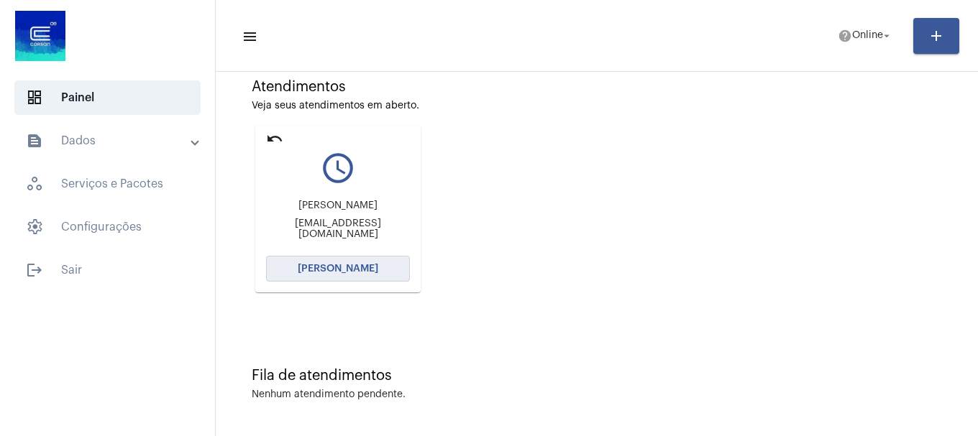
click at [389, 272] on button "[PERSON_NAME]" at bounding box center [338, 269] width 144 height 26
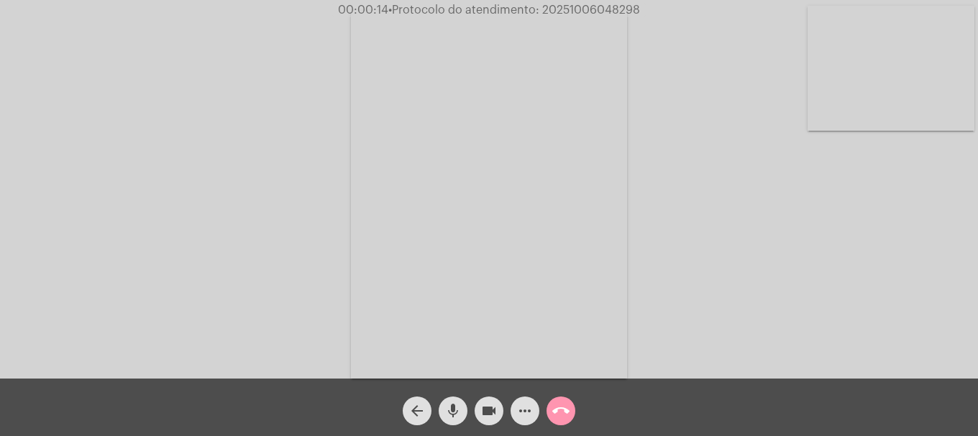
drag, startPoint x: 825, startPoint y: 119, endPoint x: 799, endPoint y: 143, distance: 35.6
click at [821, 124] on video at bounding box center [890, 68] width 167 height 125
click at [237, 208] on video at bounding box center [190, 193] width 167 height 222
click at [450, 415] on mat-icon "mic" at bounding box center [452, 411] width 17 height 17
click at [450, 415] on mat-icon "mic_off" at bounding box center [452, 411] width 17 height 17
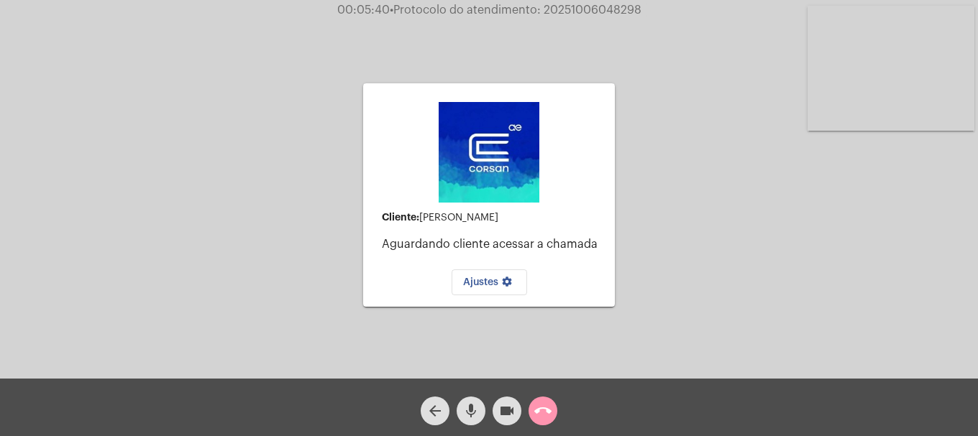
click at [474, 408] on mat-icon "mic" at bounding box center [470, 411] width 17 height 17
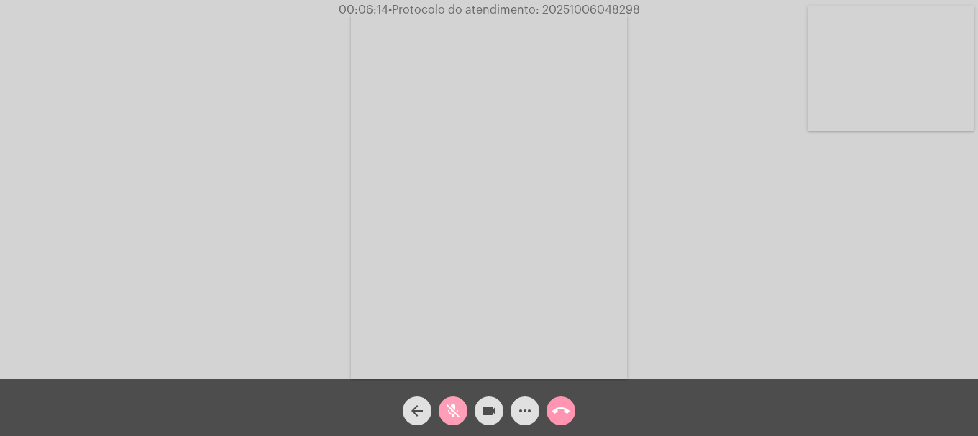
click at [457, 407] on mat-icon "mic_off" at bounding box center [452, 411] width 17 height 17
click at [567, 403] on mat-icon "call_end" at bounding box center [560, 411] width 17 height 17
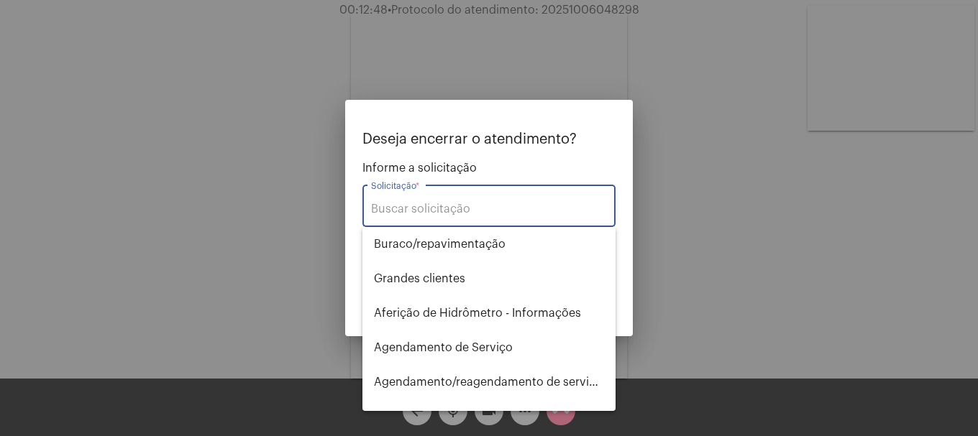
drag, startPoint x: 549, startPoint y: 192, endPoint x: 536, endPoint y: 206, distance: 19.3
click at [544, 198] on div "Solicitação *" at bounding box center [489, 204] width 236 height 45
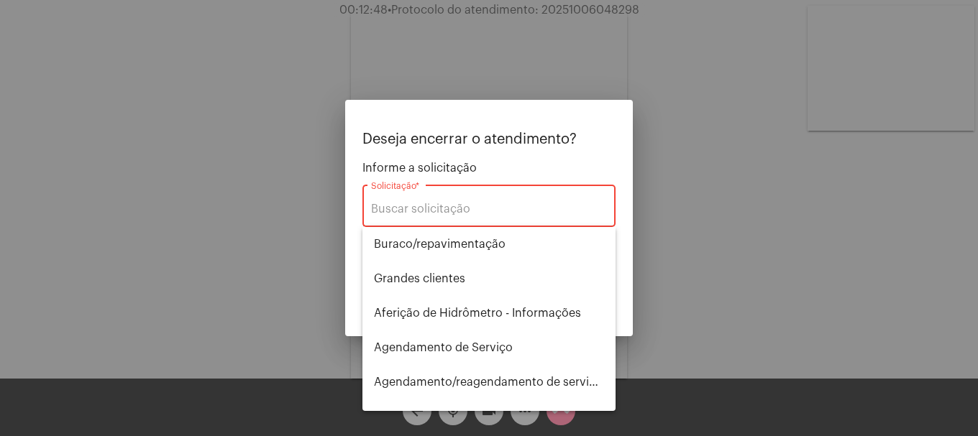
click at [536, 206] on input "Solicitação *" at bounding box center [489, 209] width 236 height 13
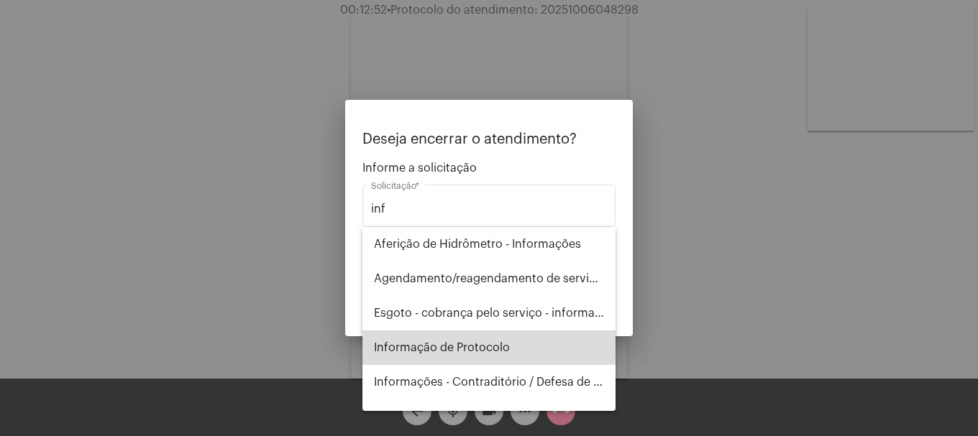
drag, startPoint x: 497, startPoint y: 335, endPoint x: 512, endPoint y: 331, distance: 14.8
click at [497, 336] on span "Informação de Protocolo" at bounding box center [489, 348] width 230 height 35
type input "Informação de Protocolo"
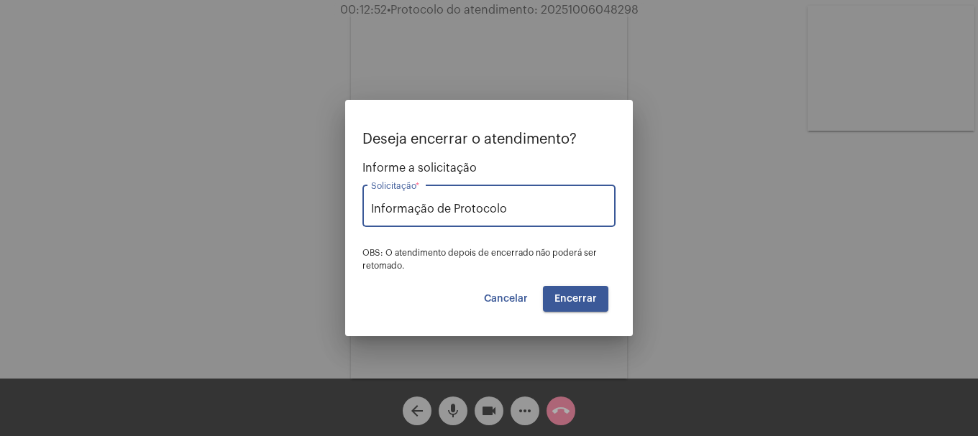
click at [584, 295] on span "Encerrar" at bounding box center [575, 299] width 42 height 10
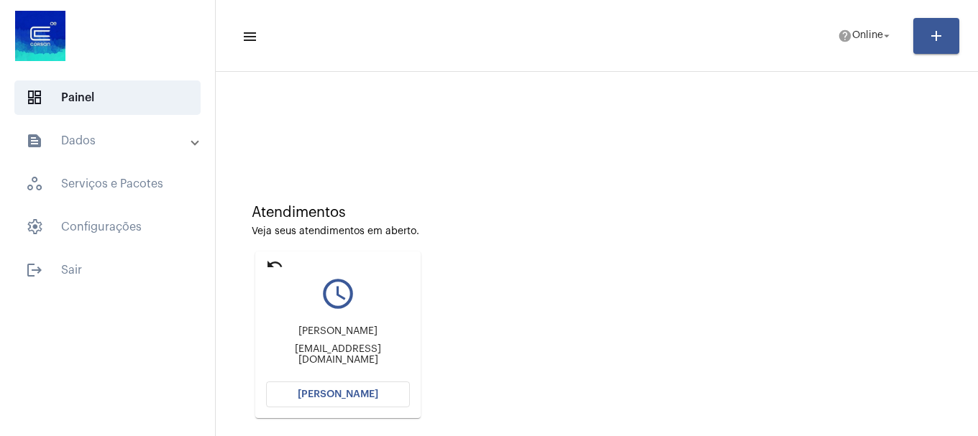
scroll to position [126, 0]
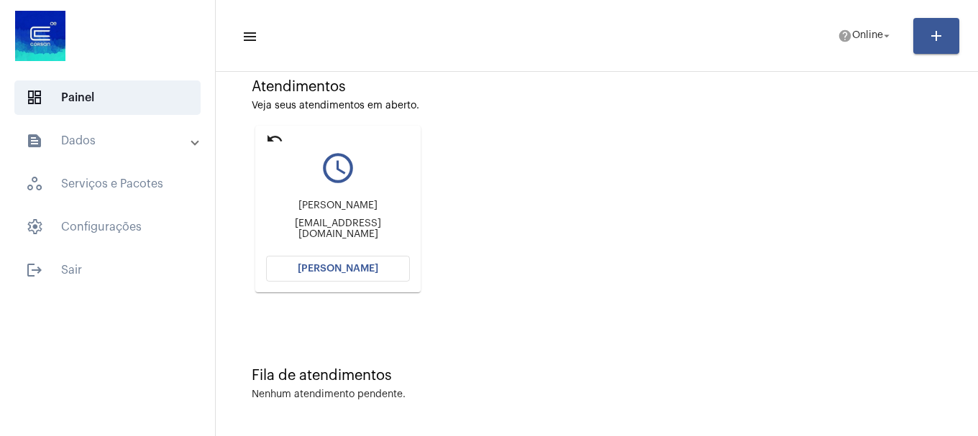
click at [340, 271] on span "[PERSON_NAME]" at bounding box center [338, 269] width 81 height 10
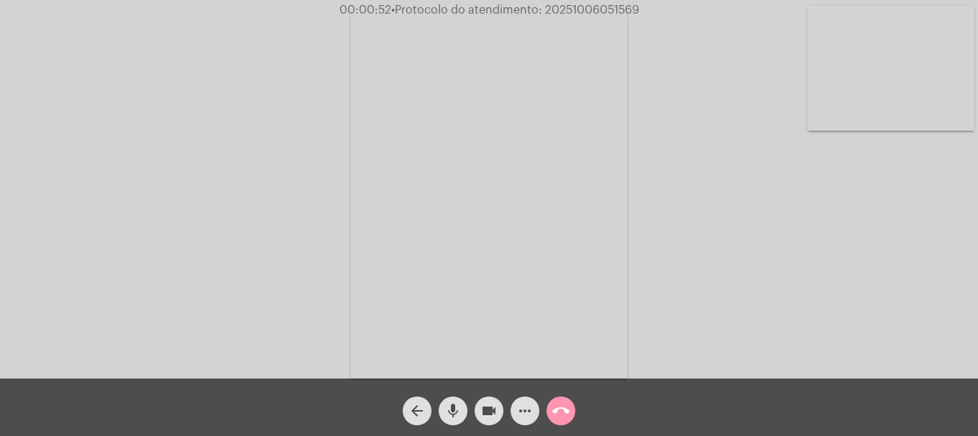
click at [956, 88] on video at bounding box center [890, 68] width 167 height 125
click at [518, 418] on mat-icon "more_horiz" at bounding box center [524, 411] width 17 height 17
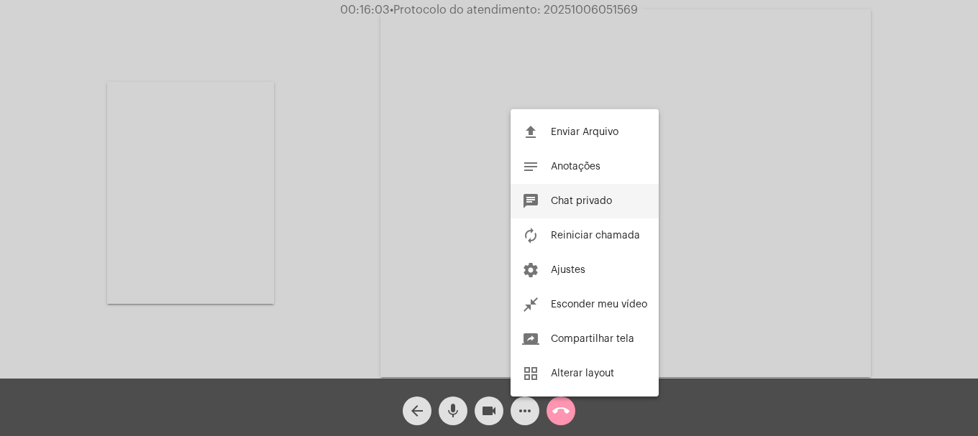
click at [571, 212] on button "chat Chat privado" at bounding box center [584, 201] width 148 height 35
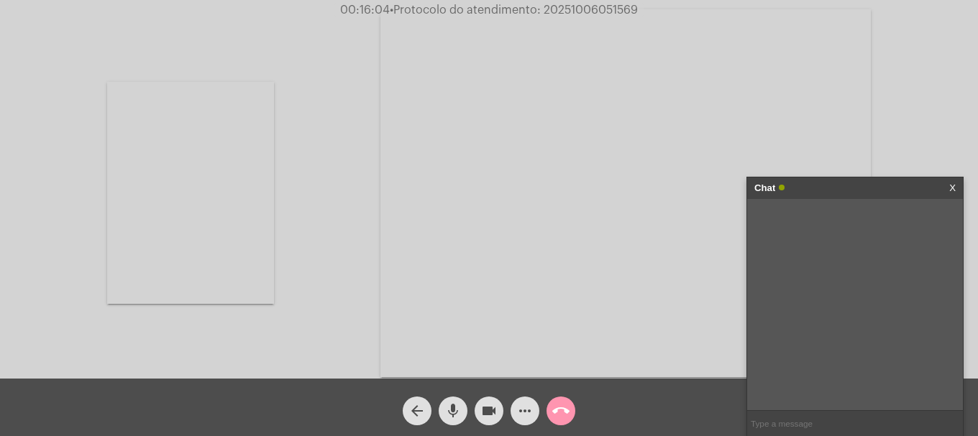
drag, startPoint x: 806, startPoint y: 410, endPoint x: 799, endPoint y: 421, distance: 13.2
click at [801, 418] on ng-chat-window "Chat X" at bounding box center [855, 307] width 216 height 259
click at [799, 421] on input "text" at bounding box center [855, 423] width 216 height 25
paste input "kkpereyra@gmail.com"
type input "kkpereyra@gmail.com"
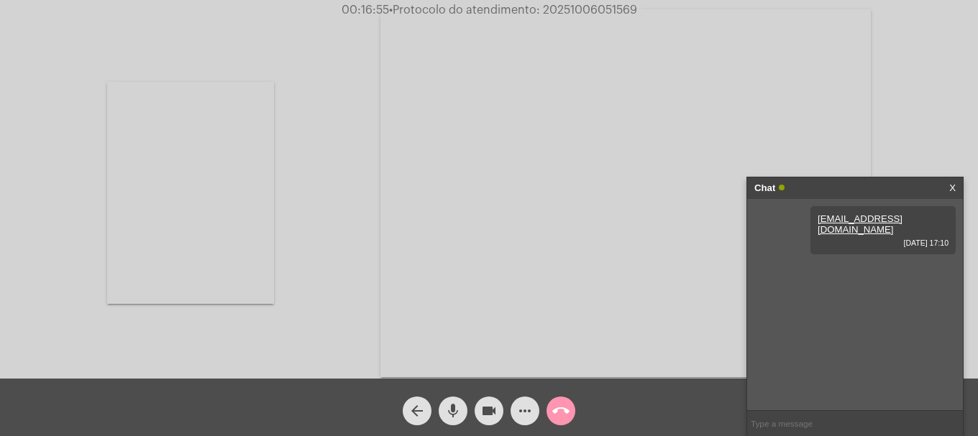
click at [580, 3] on span "00:16:55 • Protocolo do atendimento: 20251006051569" at bounding box center [489, 10] width 307 height 14
click at [580, 6] on span "• Protocolo do atendimento: 20251006051569" at bounding box center [513, 10] width 248 height 12
copy span "20251006051569"
click at [762, 420] on input "text" at bounding box center [855, 423] width 216 height 25
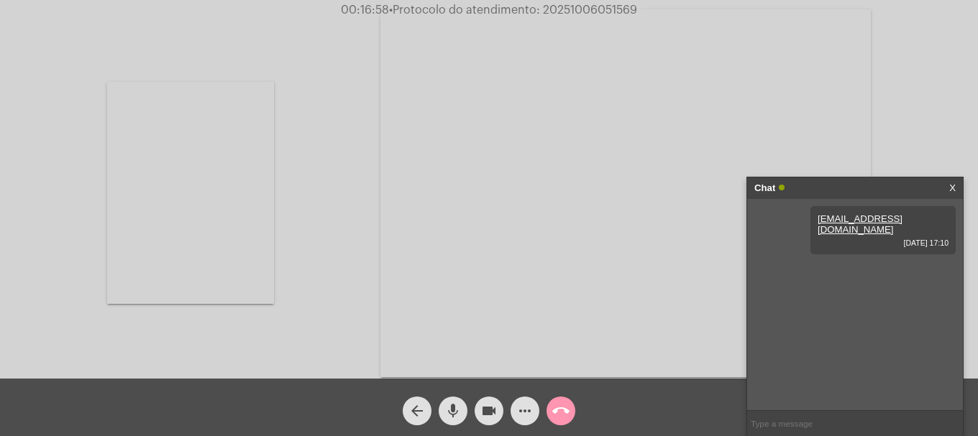
paste input "20251006051569"
type input "20251006051569"
click at [572, 400] on div "call_end" at bounding box center [561, 408] width 36 height 36
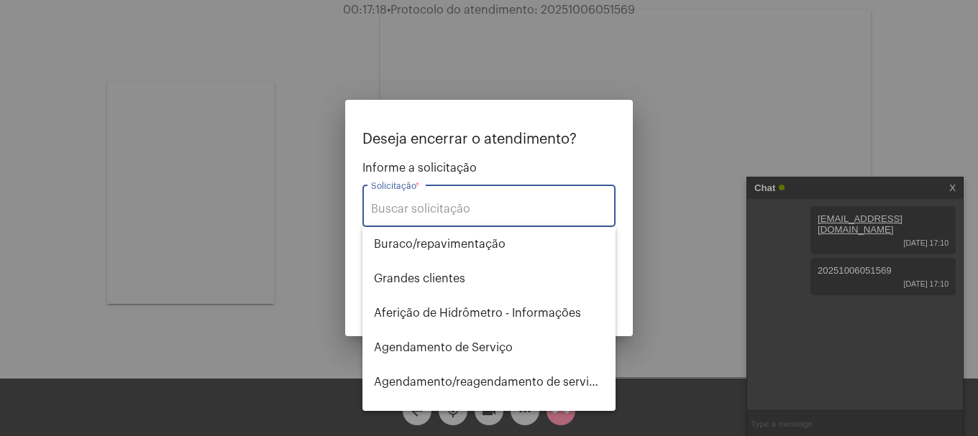
click at [495, 208] on input "Solicitação *" at bounding box center [489, 209] width 236 height 13
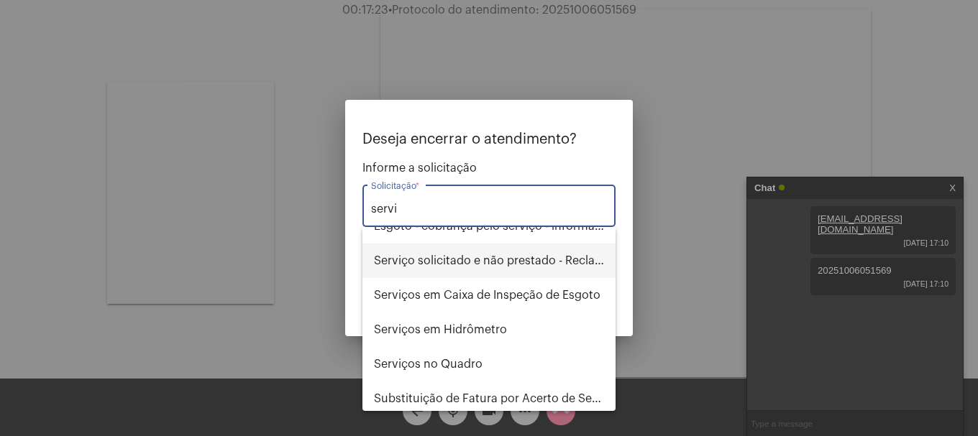
scroll to position [92, 0]
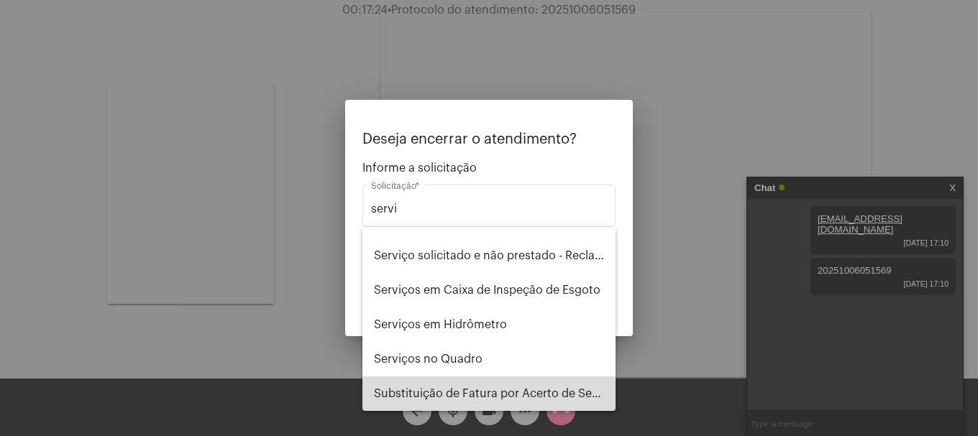
click at [513, 391] on span "Substituição de Fatura por Acerto de Serviço" at bounding box center [489, 394] width 230 height 35
type input "Substituição de Fatura por Acerto de Serviço"
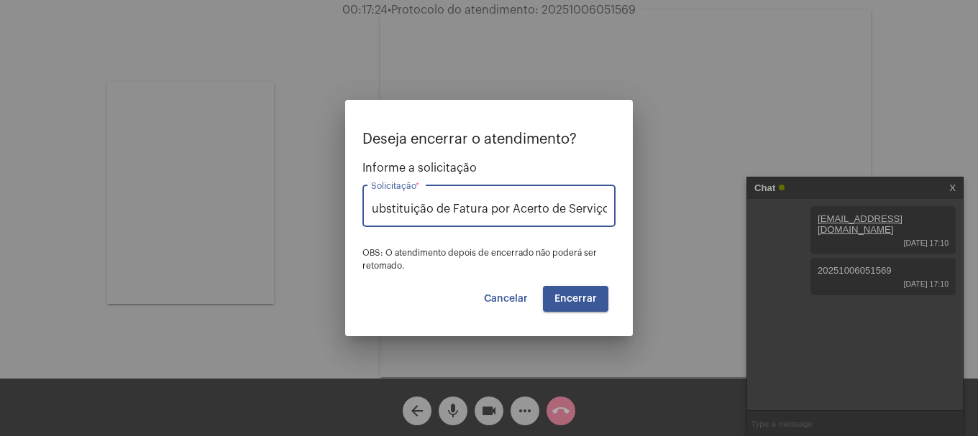
click at [595, 294] on span "Encerrar" at bounding box center [575, 299] width 42 height 10
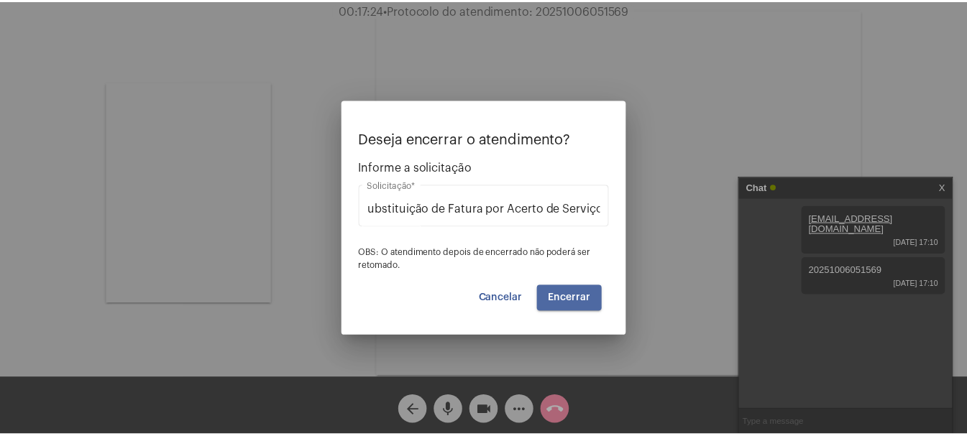
scroll to position [0, 0]
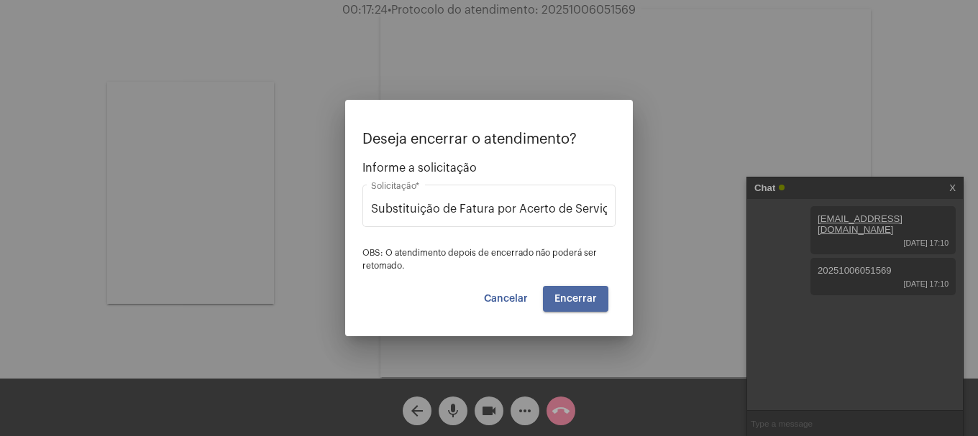
click at [595, 294] on span "Encerrar" at bounding box center [575, 299] width 42 height 10
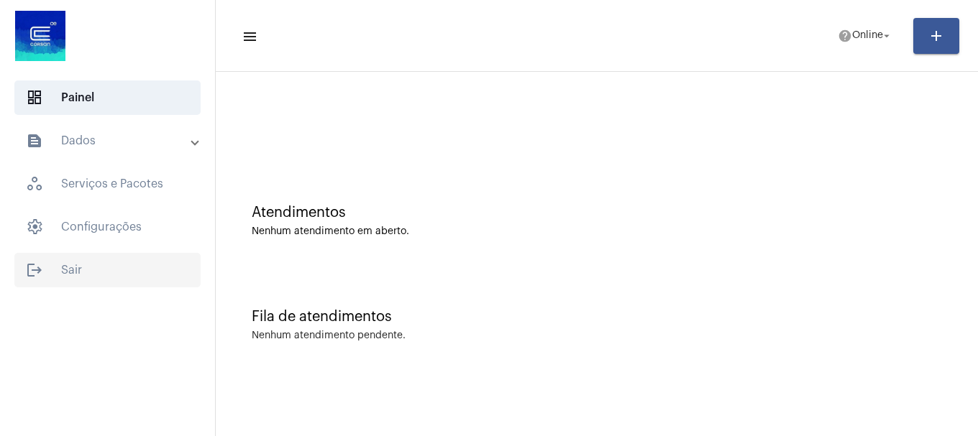
click at [116, 269] on span "logout Sair" at bounding box center [107, 270] width 186 height 35
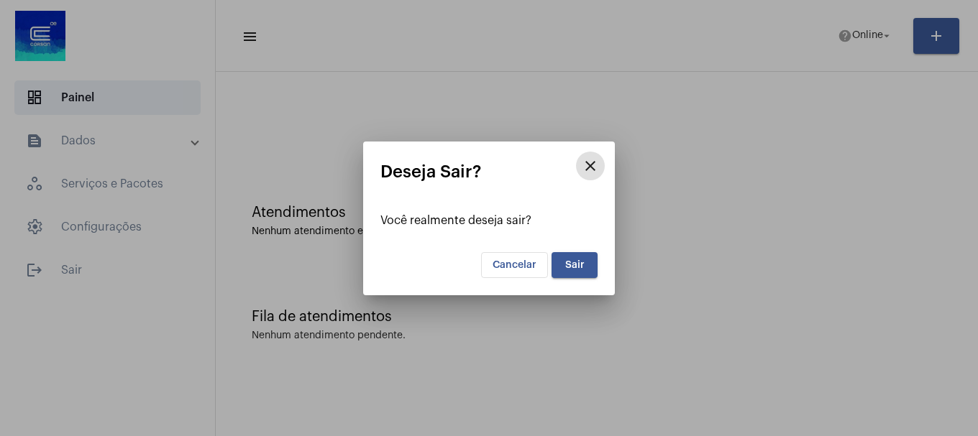
click at [582, 264] on span "Sair" at bounding box center [574, 265] width 19 height 10
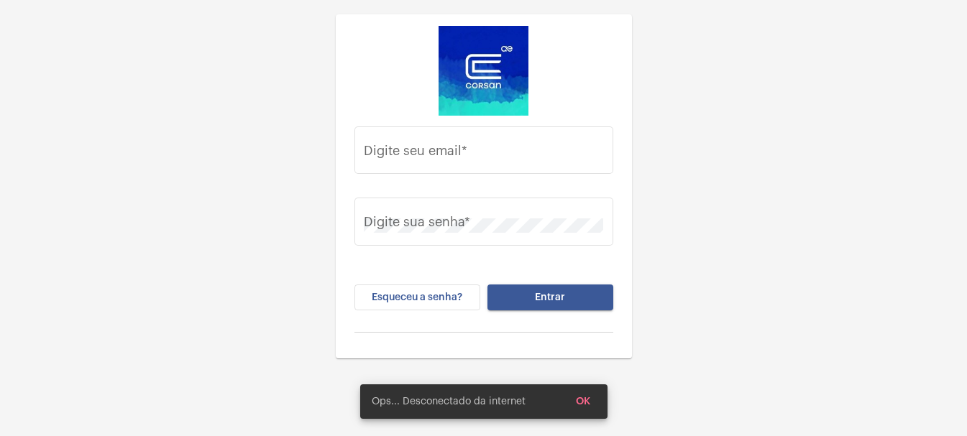
type input "[EMAIL_ADDRESS][DOMAIN_NAME]"
